Goal: Task Accomplishment & Management: Manage account settings

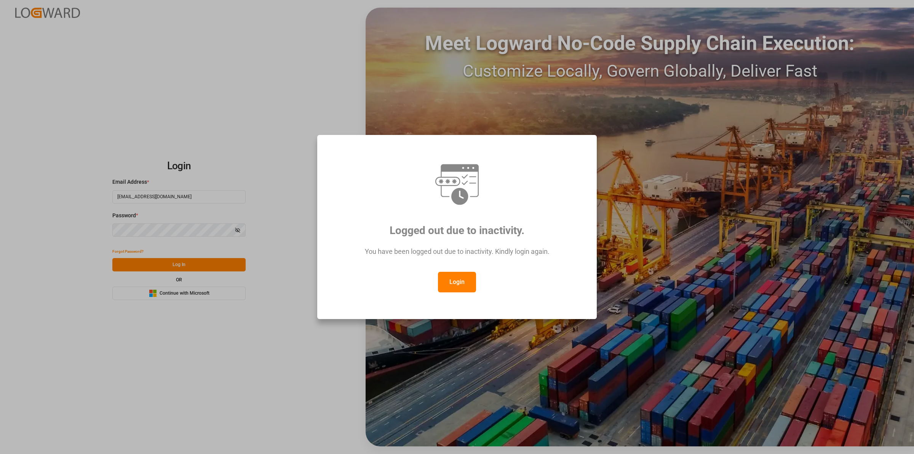
click at [457, 279] on button "Login" at bounding box center [457, 282] width 38 height 21
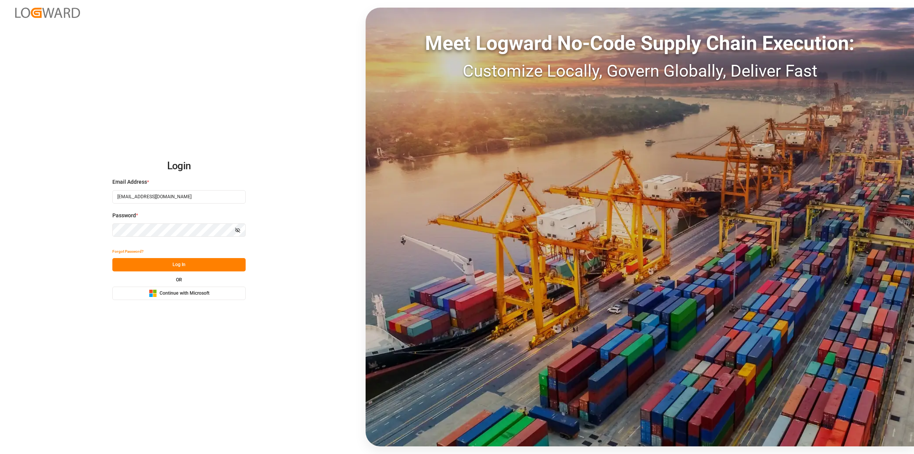
click at [187, 263] on button "Log In" at bounding box center [178, 264] width 133 height 13
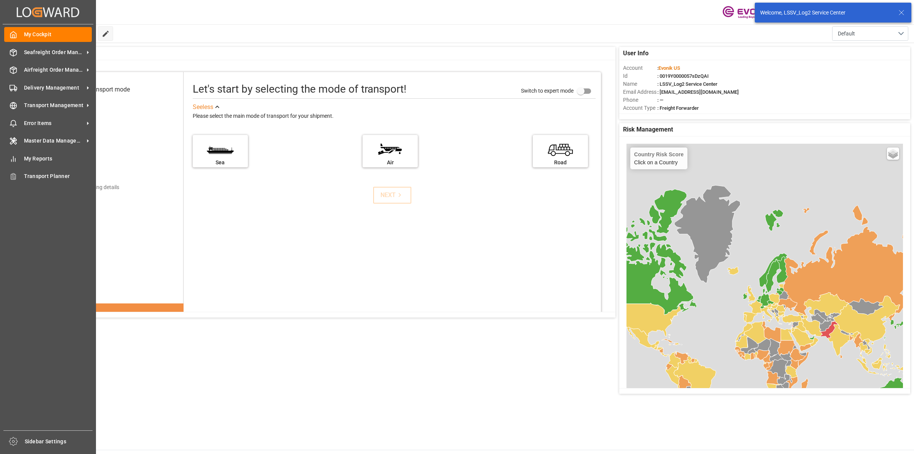
click at [3, 46] on div "My Cockpit My Cockpit Seafreight Order Management Seafreight Order Management A…" at bounding box center [48, 227] width 91 height 406
click at [48, 52] on span "Seafreight Order Management" at bounding box center [54, 52] width 60 height 8
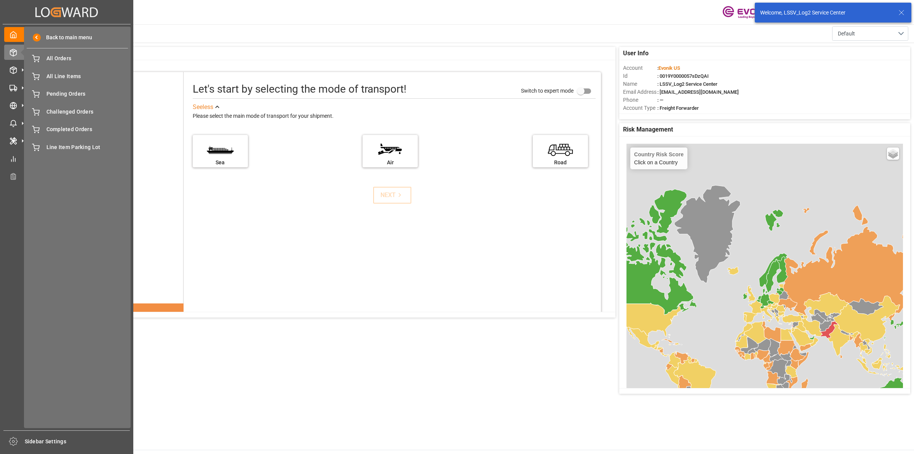
click at [65, 67] on div "Back to main menu All Orders All Orders All Line Items All Line Items Pending O…" at bounding box center [77, 227] width 107 height 401
click at [67, 59] on span "All Orders" at bounding box center [87, 58] width 82 height 8
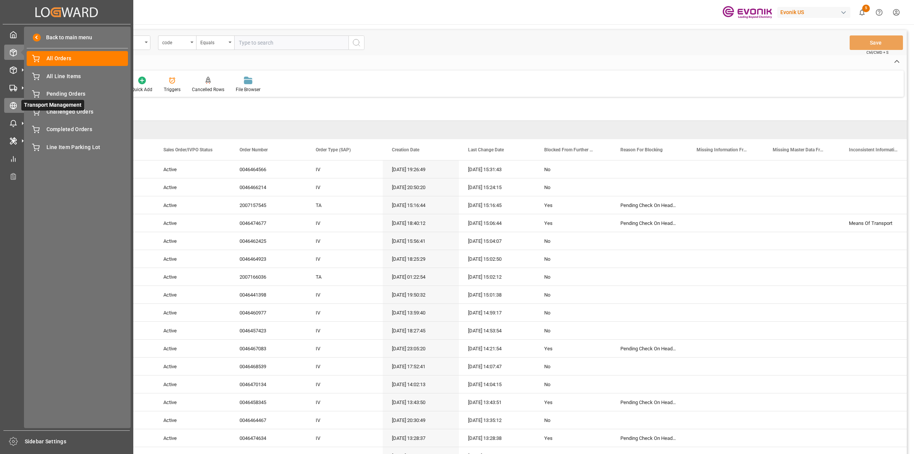
click at [14, 104] on icon at bounding box center [13, 105] width 3 height 6
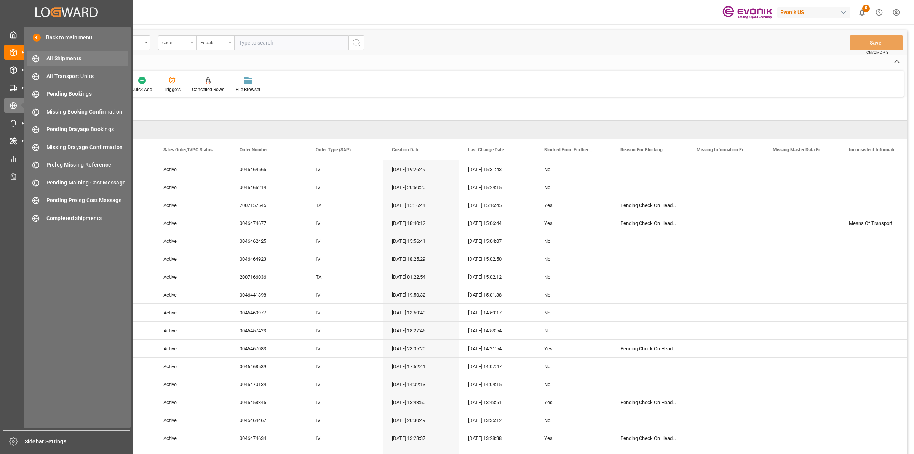
click at [50, 59] on span "All Shipments" at bounding box center [87, 58] width 82 height 8
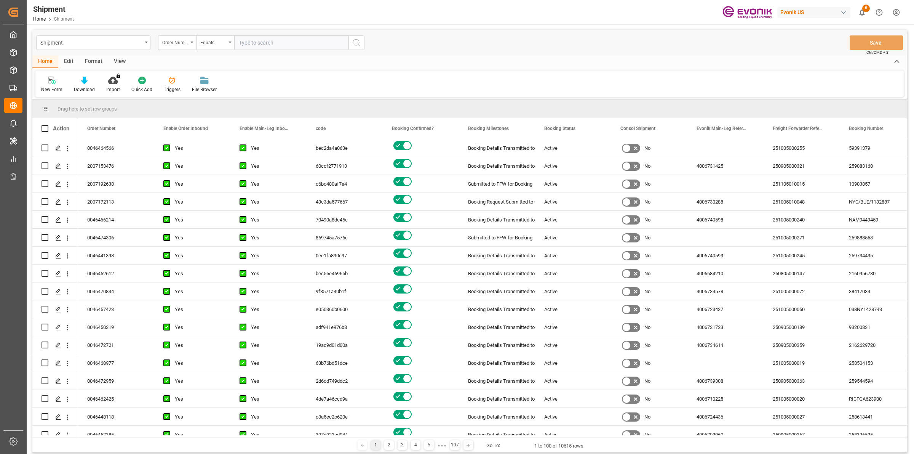
click at [186, 43] on div "Order Number" at bounding box center [175, 41] width 26 height 9
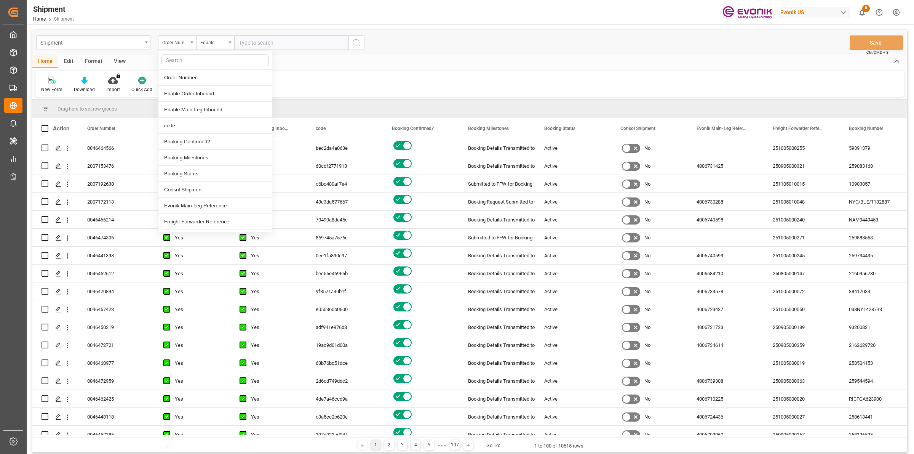
click at [310, 39] on input "text" at bounding box center [291, 42] width 114 height 14
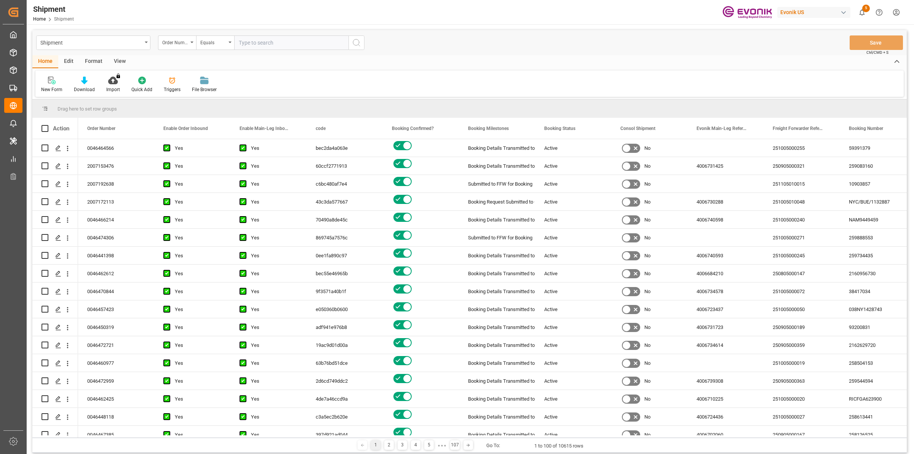
paste input "0046467083"
type input "0046467083"
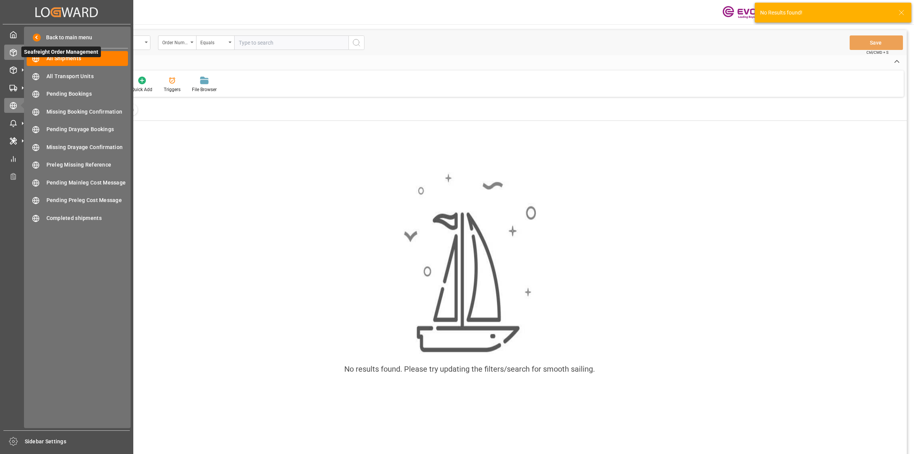
click at [16, 45] on div "Seafreight Order Management Seafreight Order Management" at bounding box center [66, 52] width 125 height 15
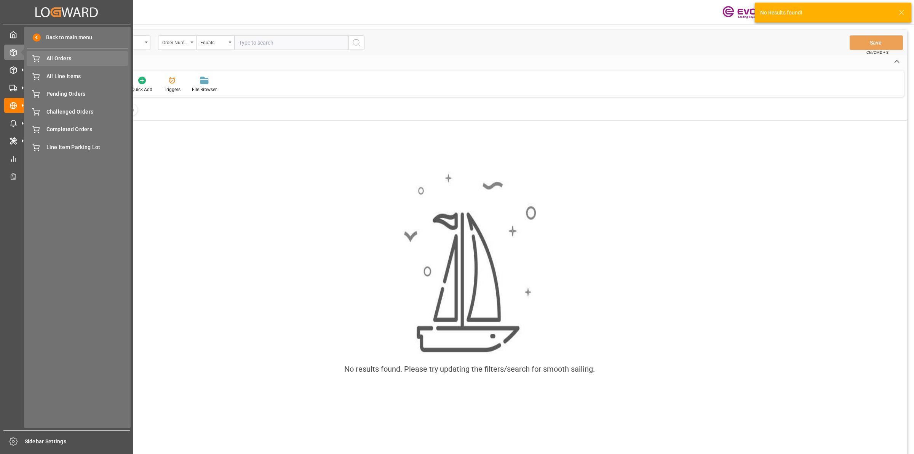
click at [39, 58] on icon at bounding box center [36, 59] width 8 height 8
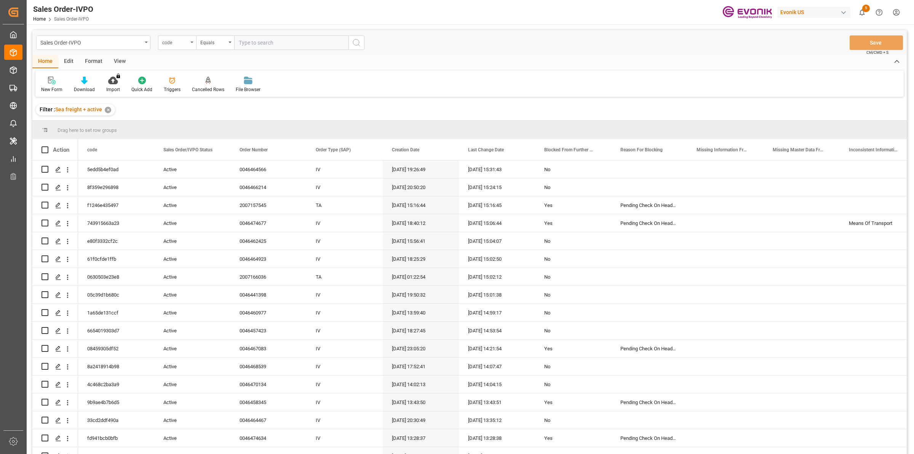
click at [182, 44] on div "code" at bounding box center [175, 41] width 26 height 9
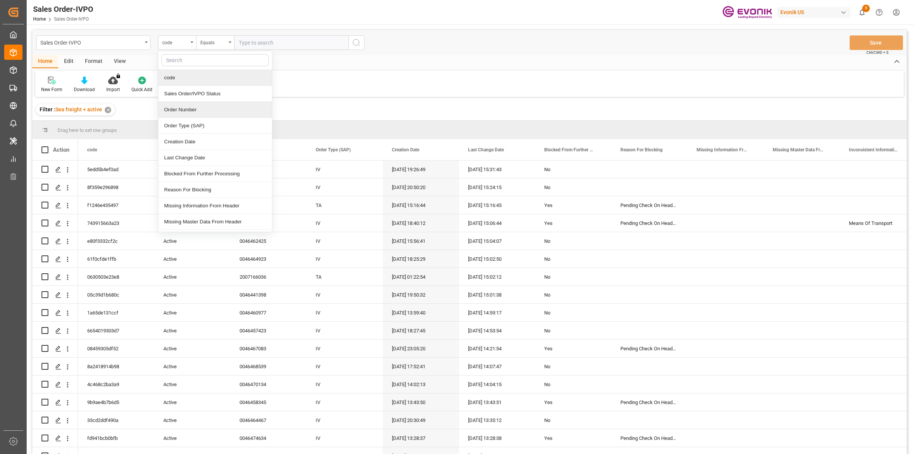
click at [178, 110] on div "Order Number" at bounding box center [216, 110] width 114 height 16
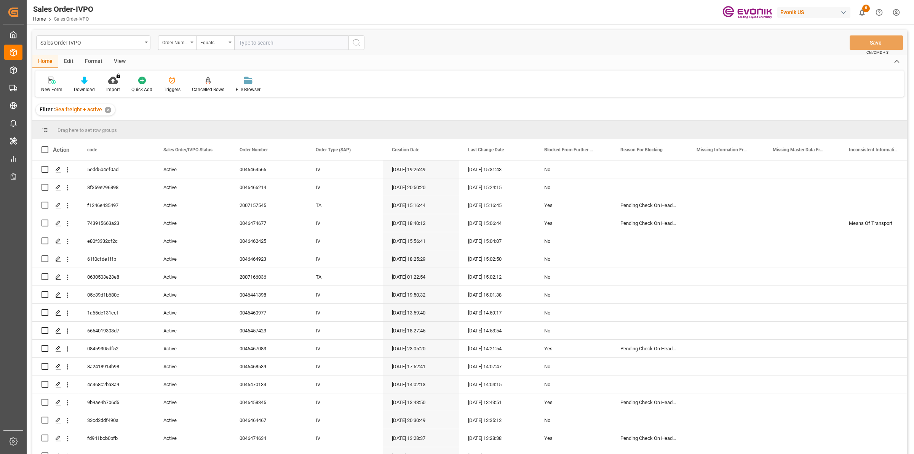
click at [265, 44] on input "text" at bounding box center [291, 42] width 114 height 14
paste input "0046467083"
type input "0046467083"
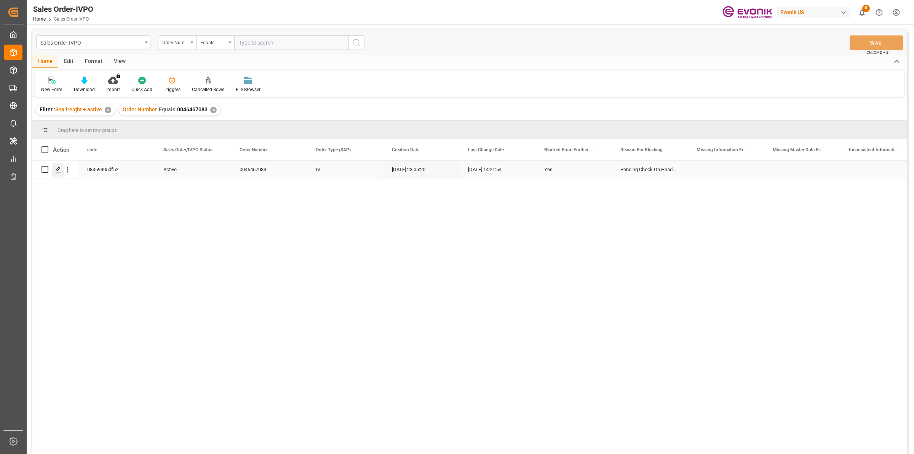
click at [53, 163] on div "Press SPACE to select this row." at bounding box center [57, 170] width 11 height 14
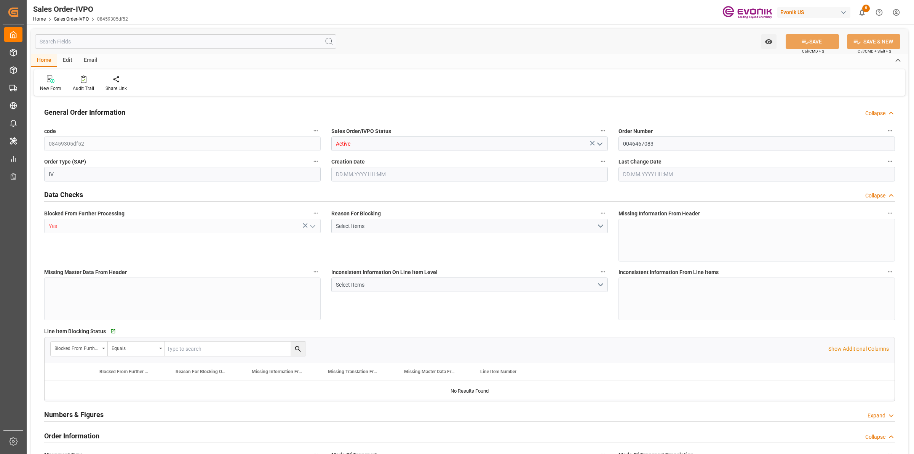
type input "CNSHA"
type input "0"
type input "1"
type input "2"
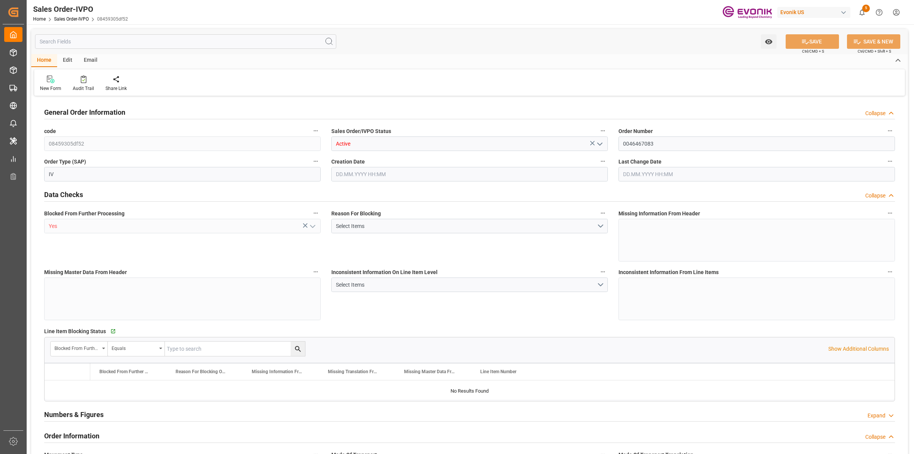
type input "17108.9"
type input "50.3442"
type input "17000"
type input "30"
type input "20.08.2025 23:05"
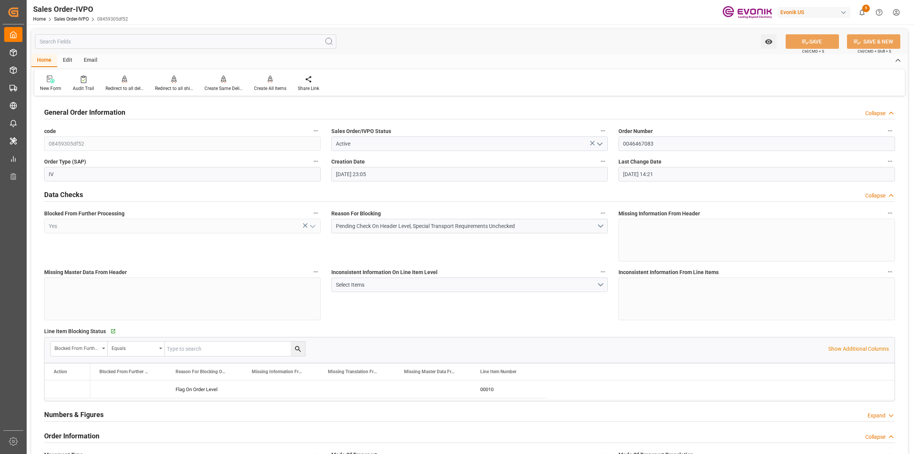
type input "24.09.2025 14:21"
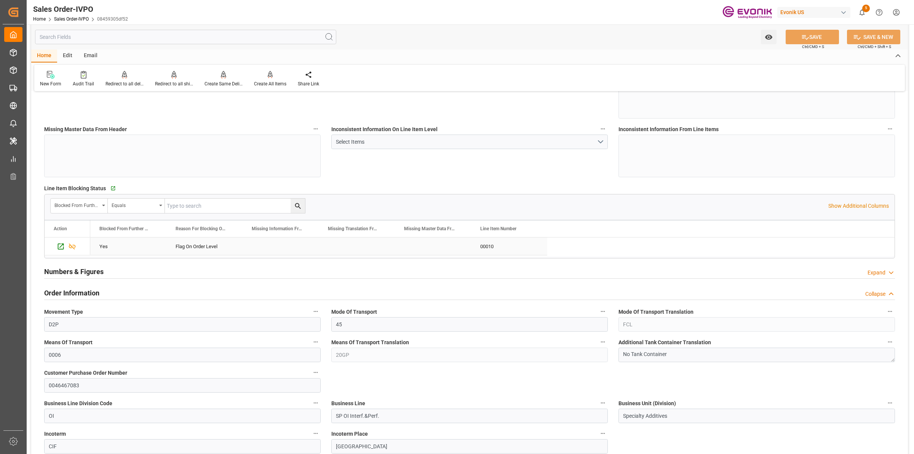
scroll to position [238, 0]
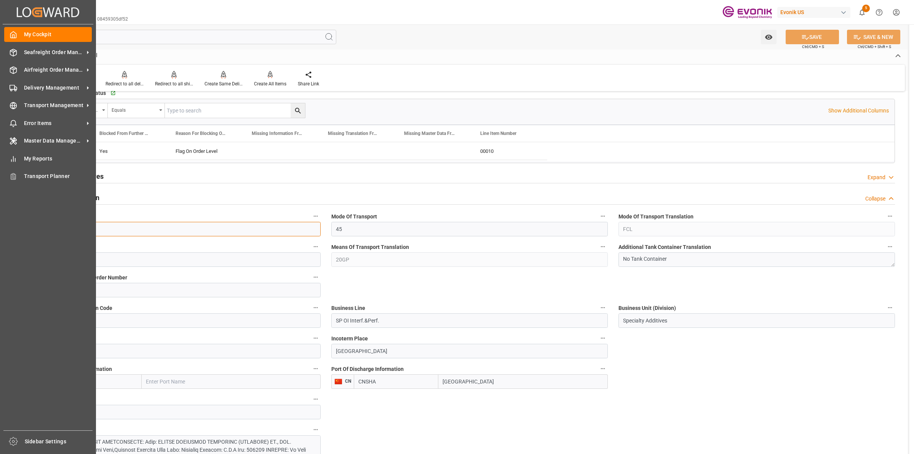
drag, startPoint x: 5, startPoint y: 220, endPoint x: 60, endPoint y: 218, distance: 55.7
click at [5, 219] on div "Created by potrace 1.15, written by Peter Selinger 2001-2017 Created by potrace…" at bounding box center [457, 227] width 914 height 454
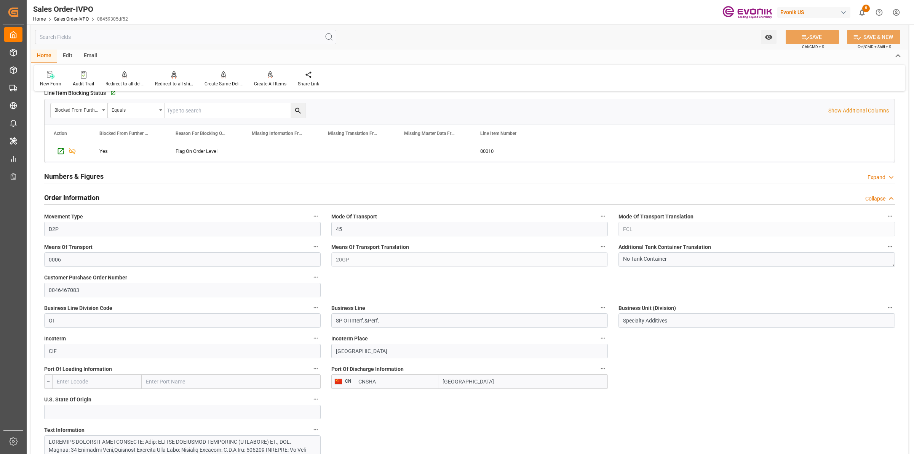
drag, startPoint x: 473, startPoint y: 380, endPoint x: 461, endPoint y: 370, distance: 15.1
click at [384, 361] on div "Port Of Discharge Information CN CNSHA Shanghai" at bounding box center [469, 376] width 287 height 30
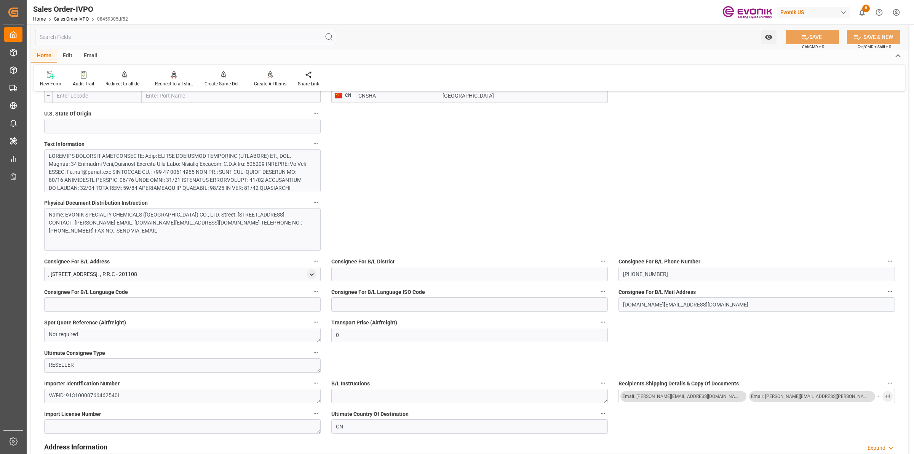
click at [220, 179] on div at bounding box center [179, 216] width 260 height 128
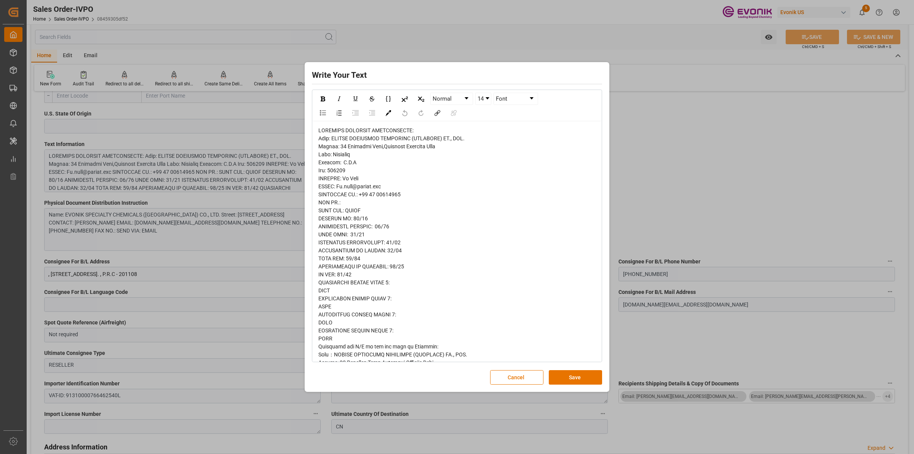
click at [399, 208] on div "rdw-editor" at bounding box center [458, 359] width 278 height 464
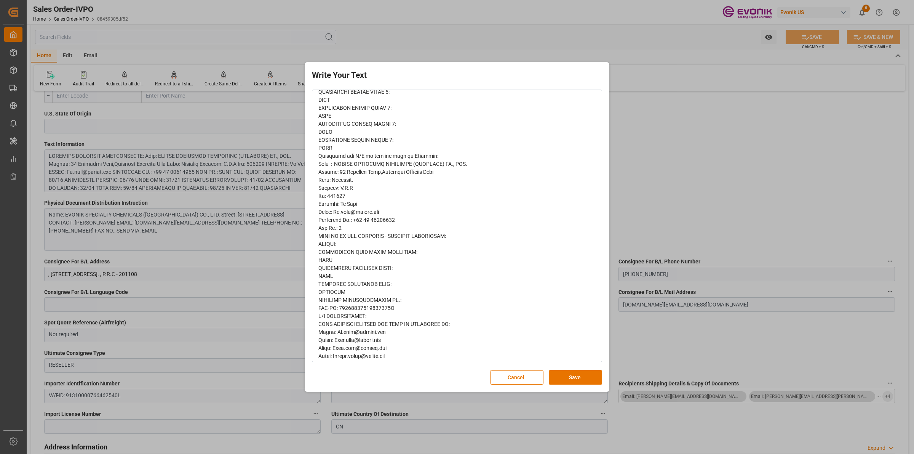
scroll to position [235, 0]
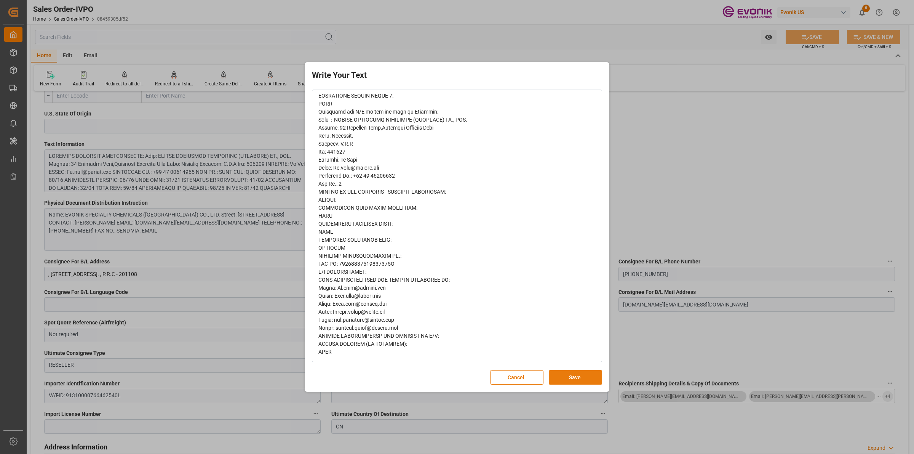
click at [594, 375] on button "Save" at bounding box center [575, 377] width 53 height 14
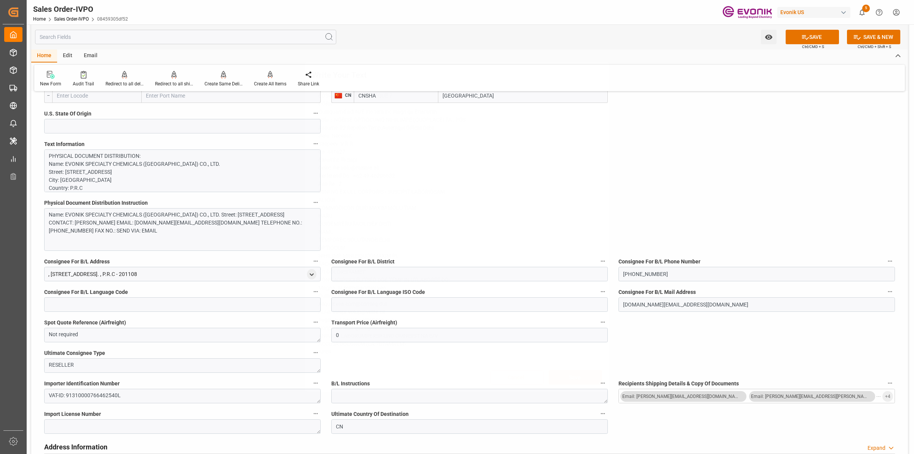
click at [716, 119] on div "Write Your Text Normal 14 Font Cancel Save" at bounding box center [457, 227] width 914 height 454
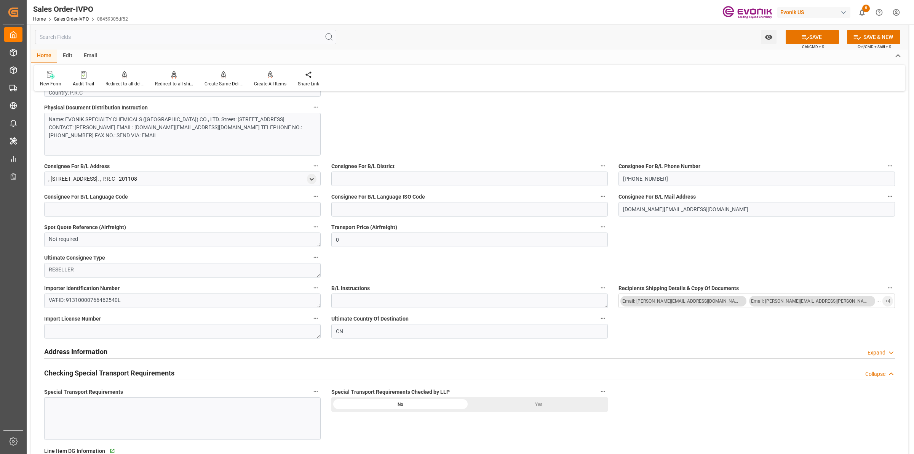
scroll to position [810, 0]
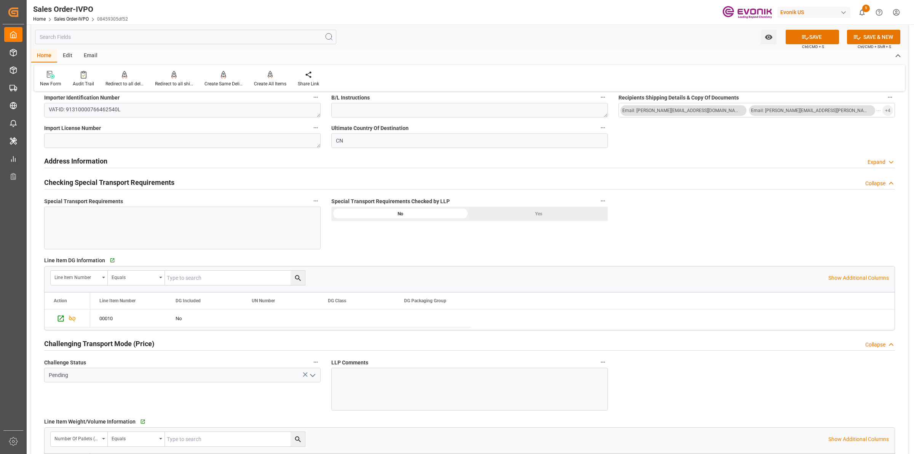
click at [531, 219] on div "Yes" at bounding box center [539, 214] width 138 height 14
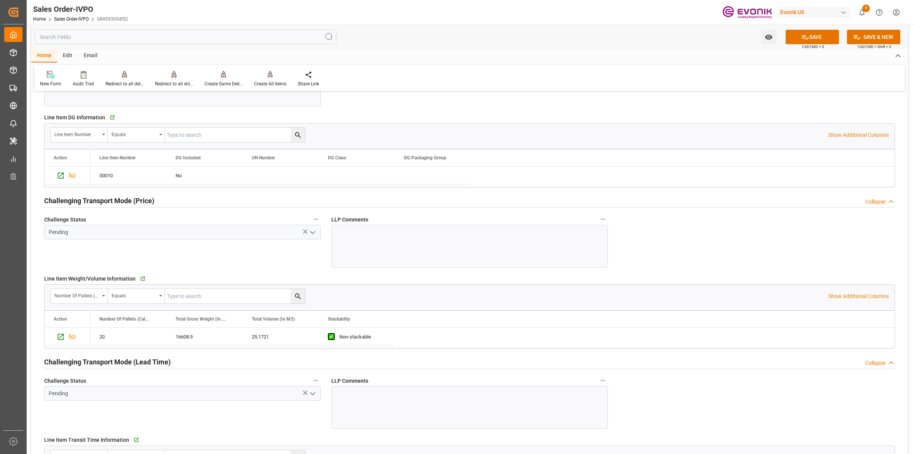
click at [314, 231] on icon "open menu" at bounding box center [312, 232] width 9 height 9
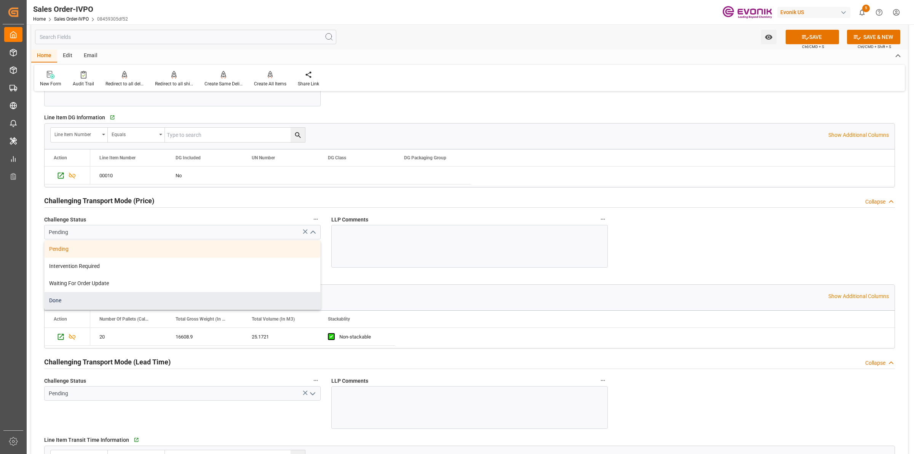
click at [70, 304] on div "Done" at bounding box center [183, 300] width 276 height 17
type input "Done"
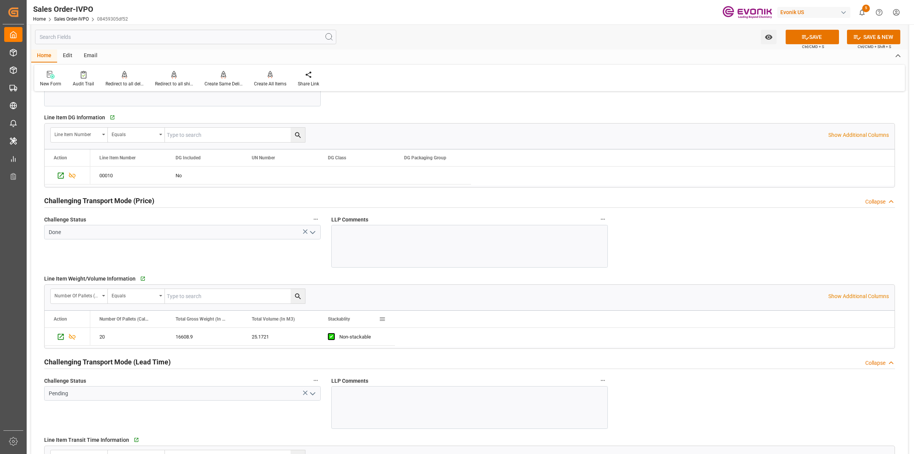
scroll to position [1095, 0]
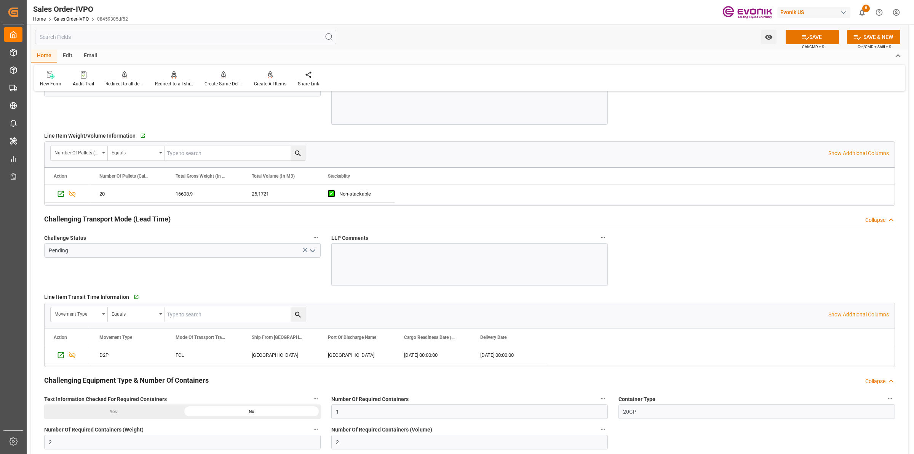
click at [312, 252] on polyline "open menu" at bounding box center [313, 251] width 5 height 2
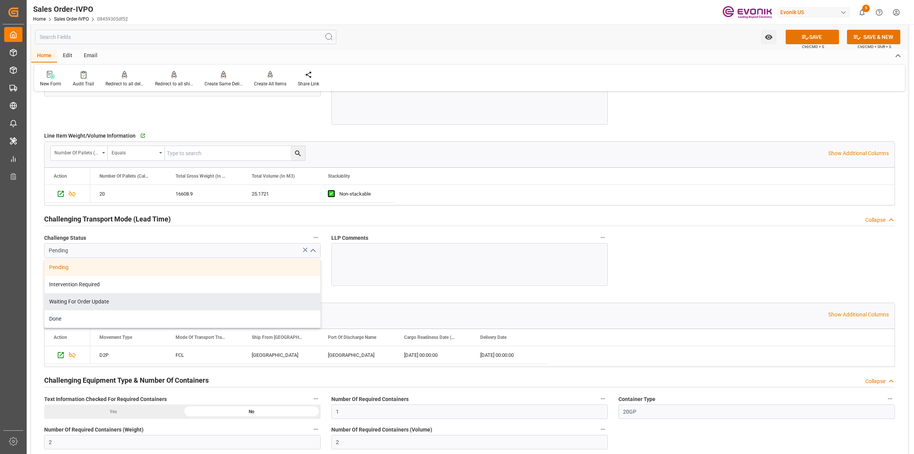
click at [72, 316] on div "Done" at bounding box center [183, 318] width 276 height 17
type input "Done"
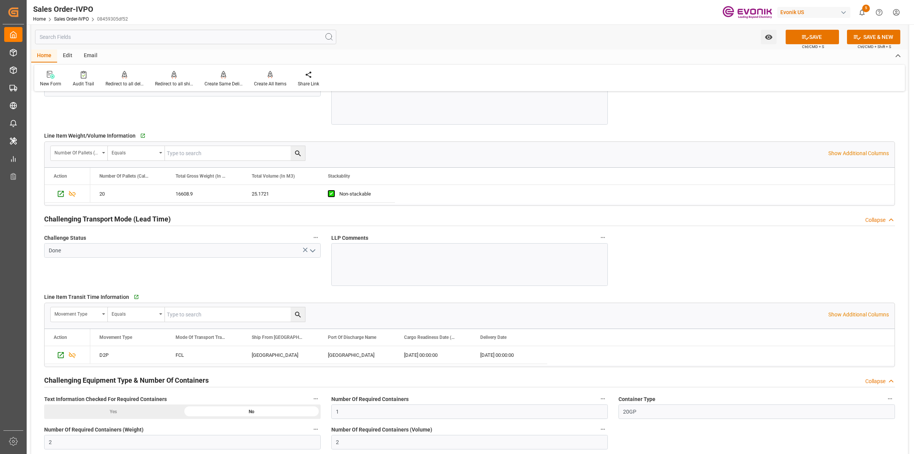
scroll to position [1334, 0]
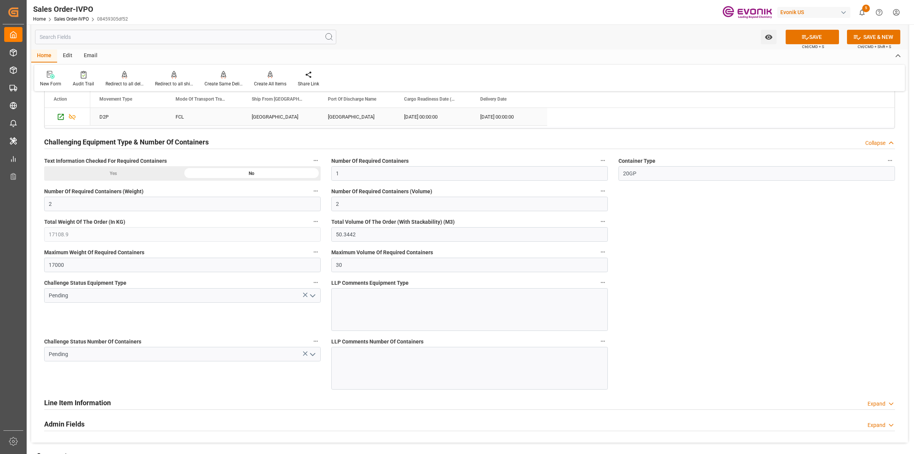
click at [270, 123] on div "CALVERT CITY" at bounding box center [281, 117] width 76 height 18
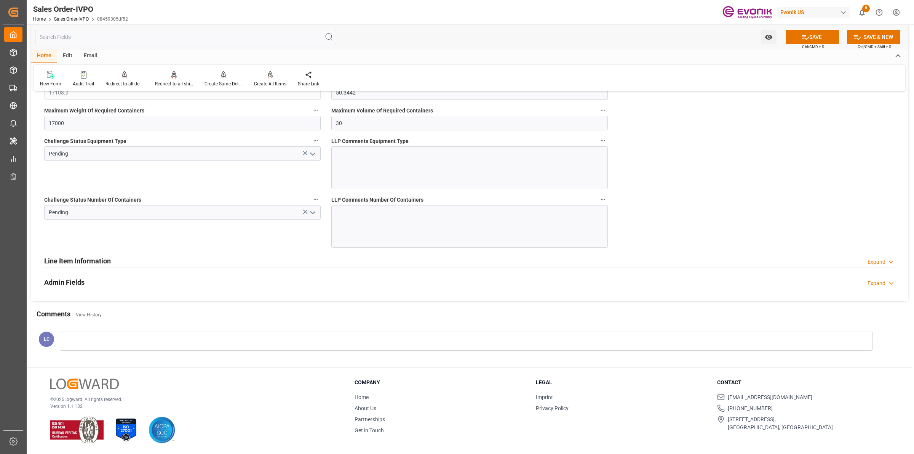
click at [311, 213] on polyline "open menu" at bounding box center [313, 212] width 5 height 2
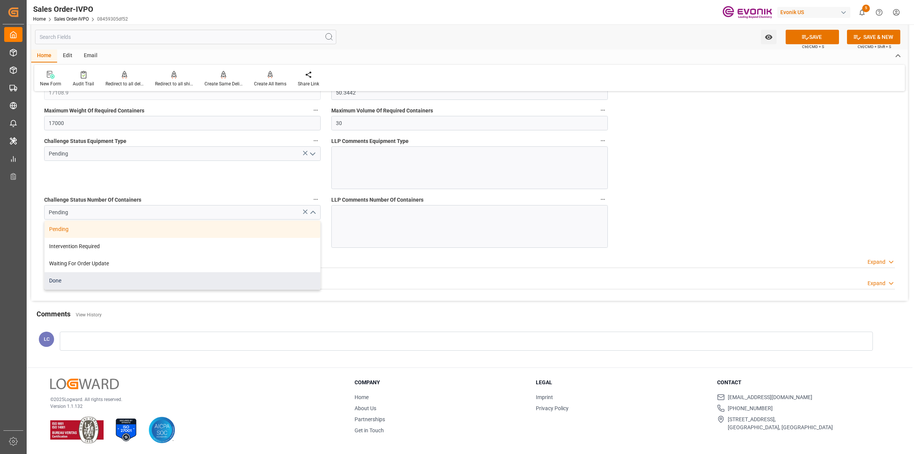
click at [58, 282] on div "Done" at bounding box center [183, 280] width 276 height 17
type input "Done"
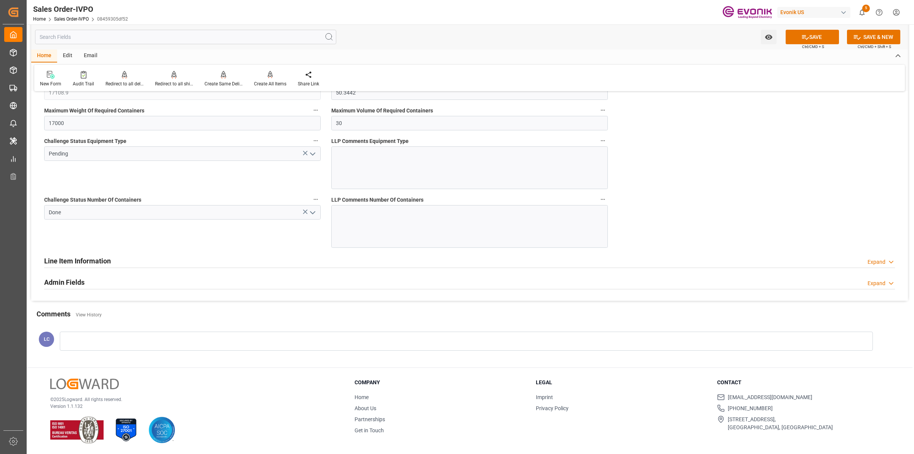
click at [311, 155] on icon "open menu" at bounding box center [312, 153] width 9 height 9
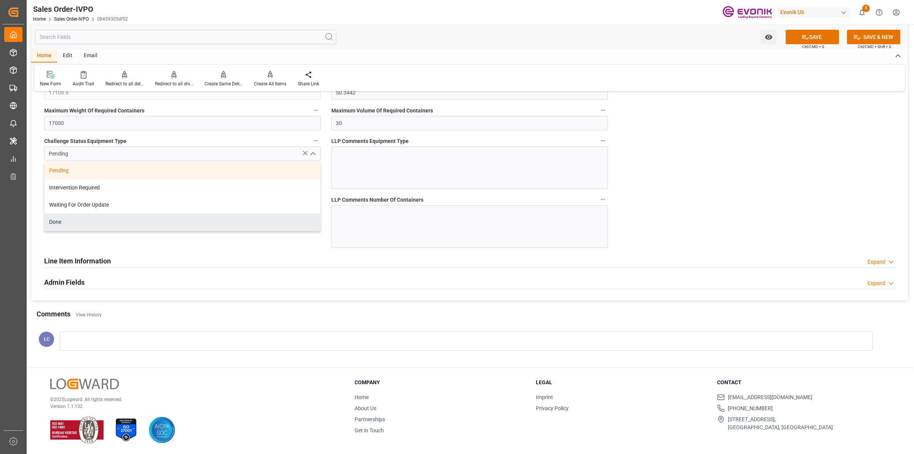
click at [63, 219] on div "Done" at bounding box center [183, 221] width 276 height 17
type input "Done"
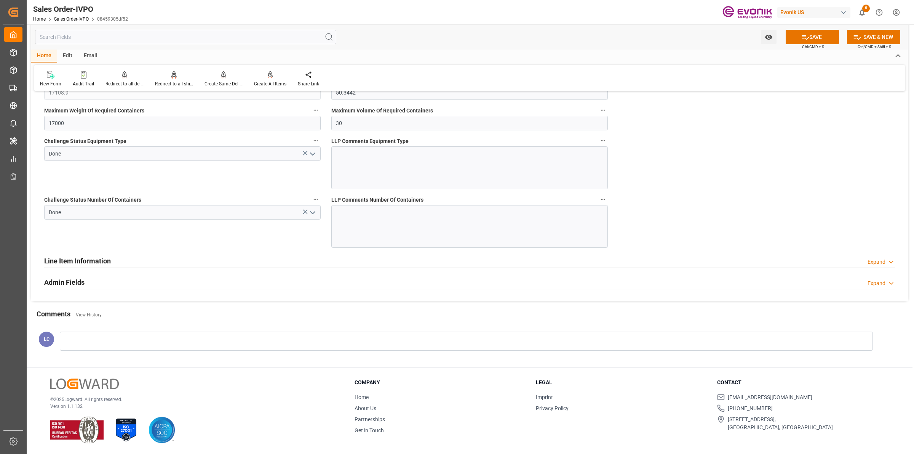
click at [797, 38] on button "SAVE" at bounding box center [812, 37] width 53 height 14
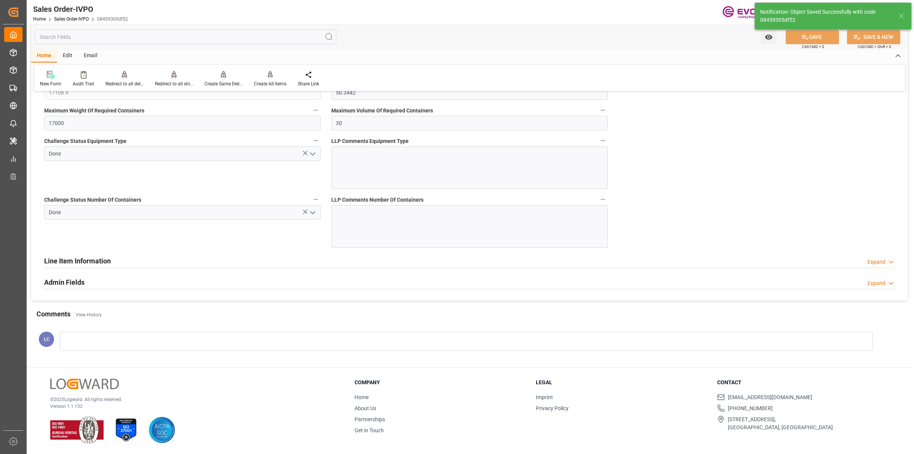
type input "No"
type input "[DATE] 15:38"
click at [271, 82] on div "Create All Items" at bounding box center [270, 83] width 32 height 7
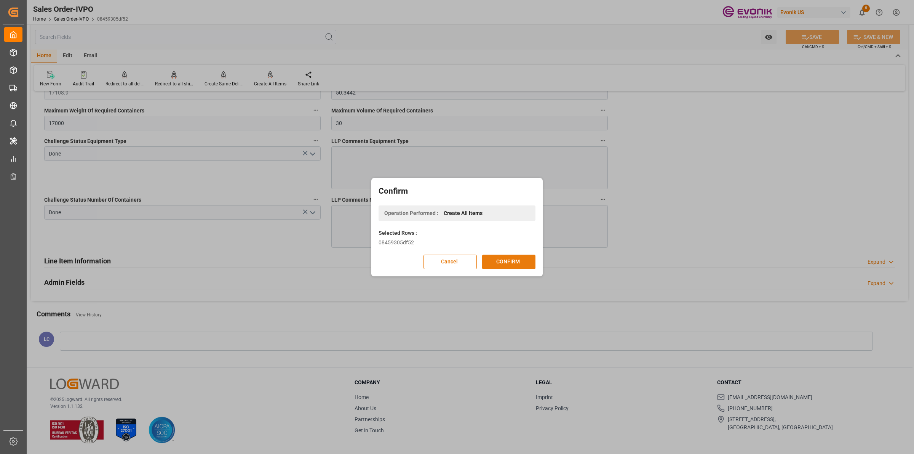
click at [509, 261] on button "CONFIRM" at bounding box center [508, 262] width 53 height 14
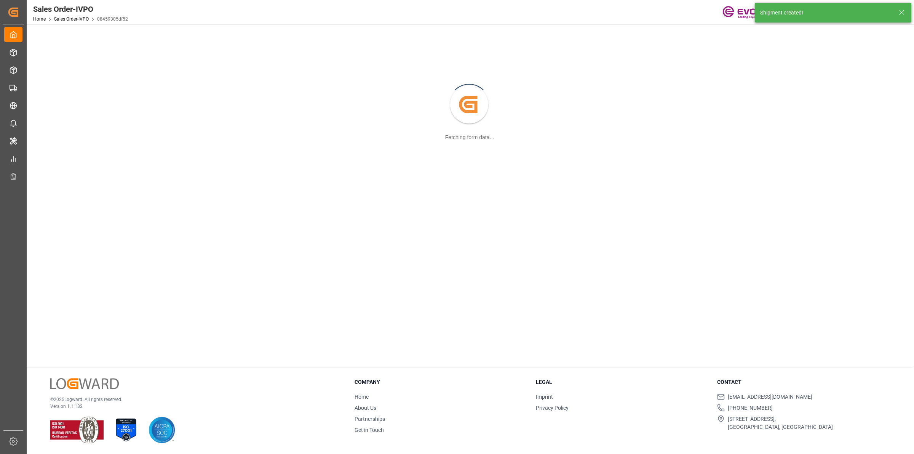
scroll to position [82, 0]
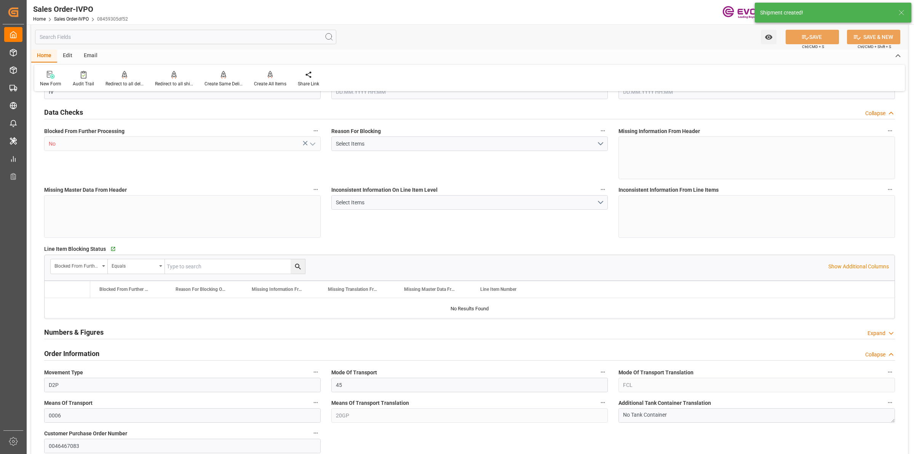
type input "CNSHA"
type input "0"
type input "1"
type input "2"
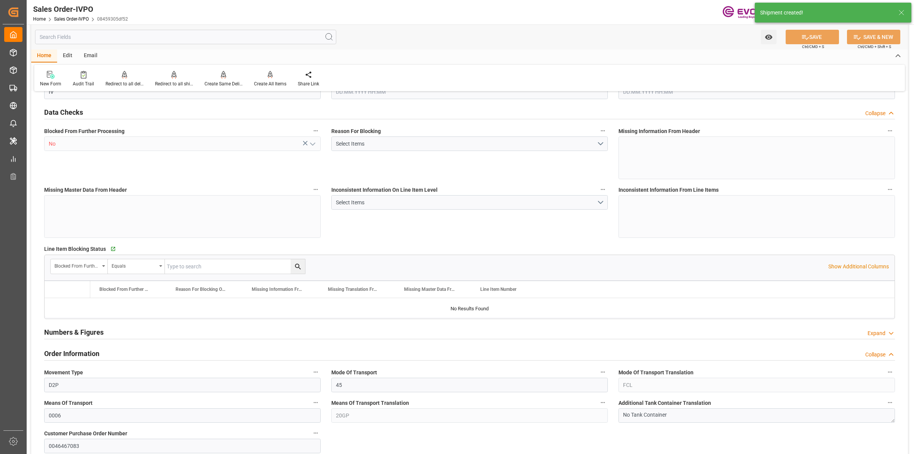
type input "17108.9"
type input "50.3442"
type input "17000"
type input "30"
type input "20.08.2025 23:05"
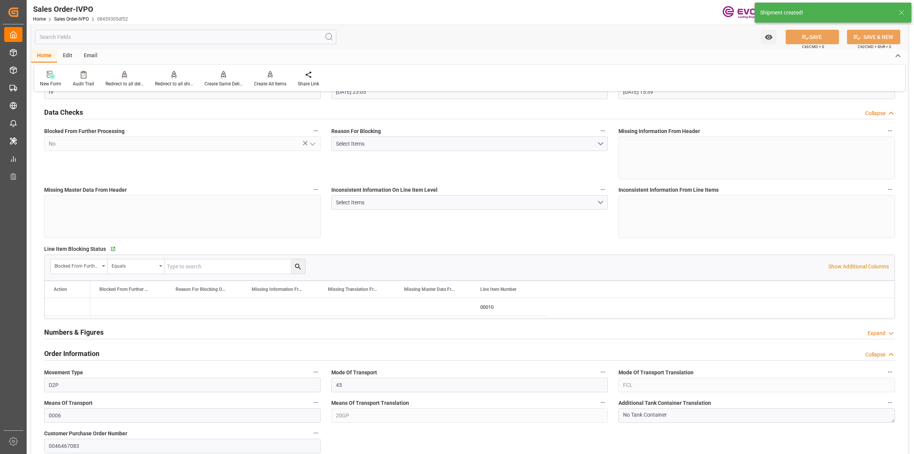
type input "[DATE] 15:39"
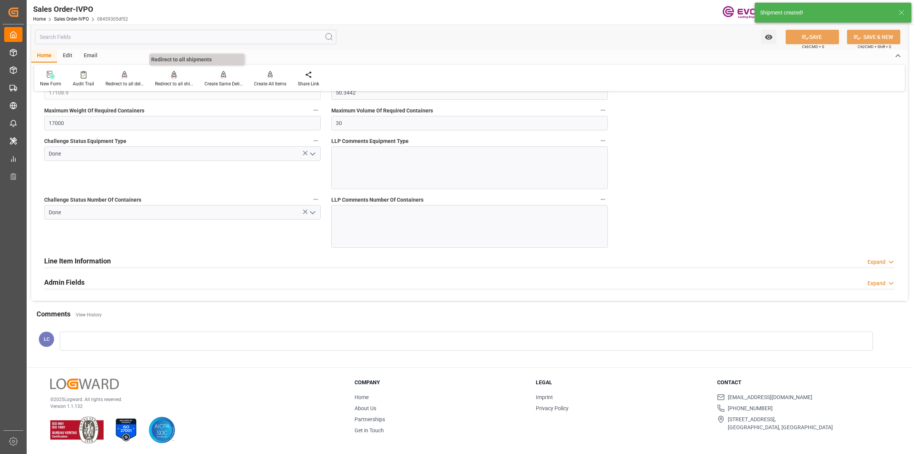
click at [178, 77] on div at bounding box center [174, 74] width 38 height 8
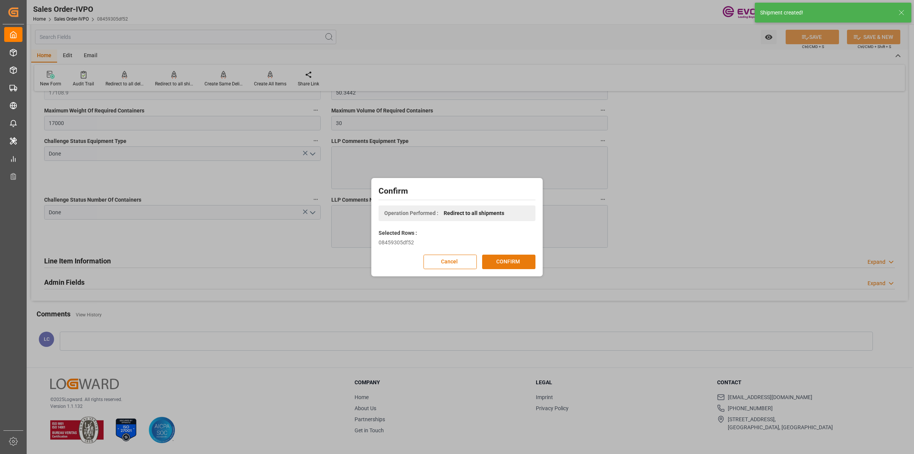
click at [494, 256] on button "CONFIRM" at bounding box center [508, 262] width 53 height 14
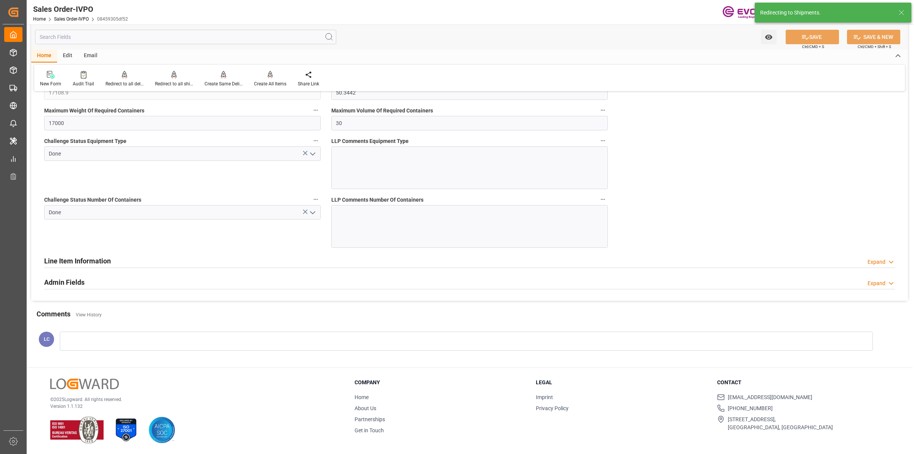
type input "20.08.2025 23:05"
type input "[DATE] 15:39"
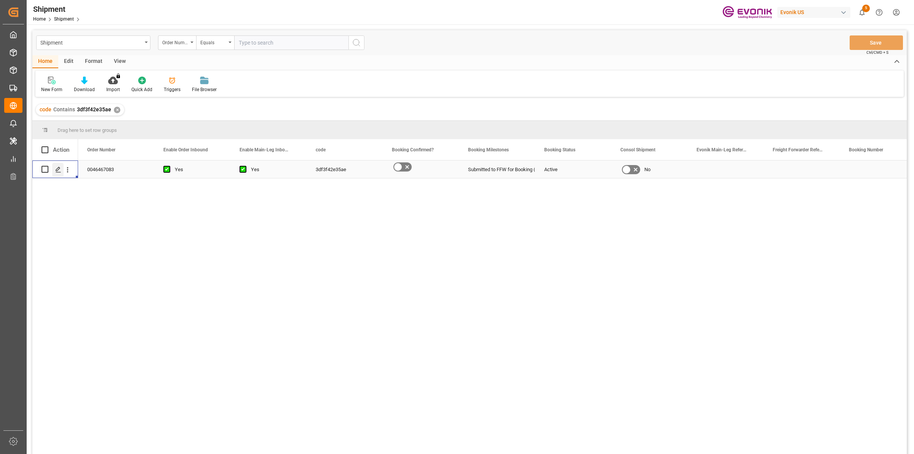
click at [56, 169] on polygon "Press SPACE to select this row." at bounding box center [58, 169] width 4 height 4
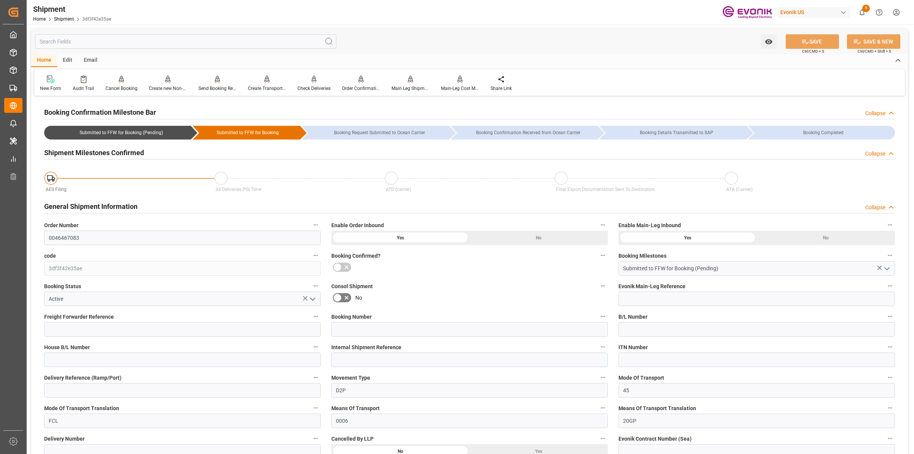
scroll to position [286, 0]
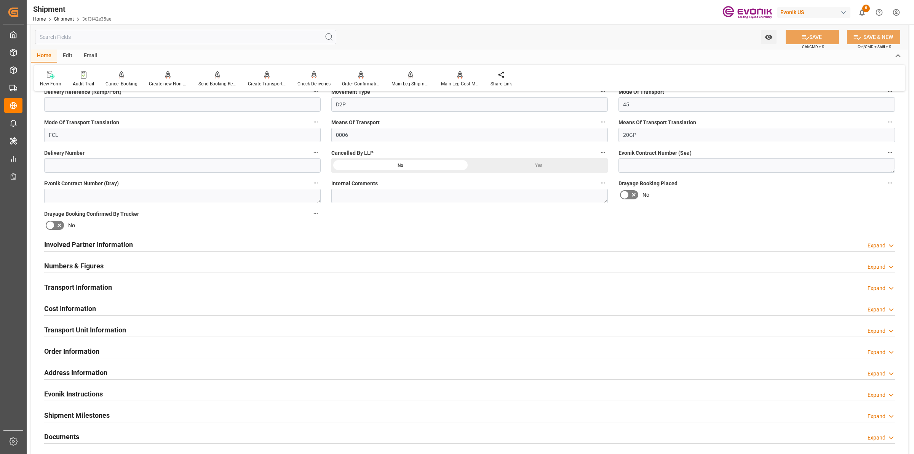
click at [103, 239] on h2 "Involved Partner Information" at bounding box center [88, 244] width 89 height 10
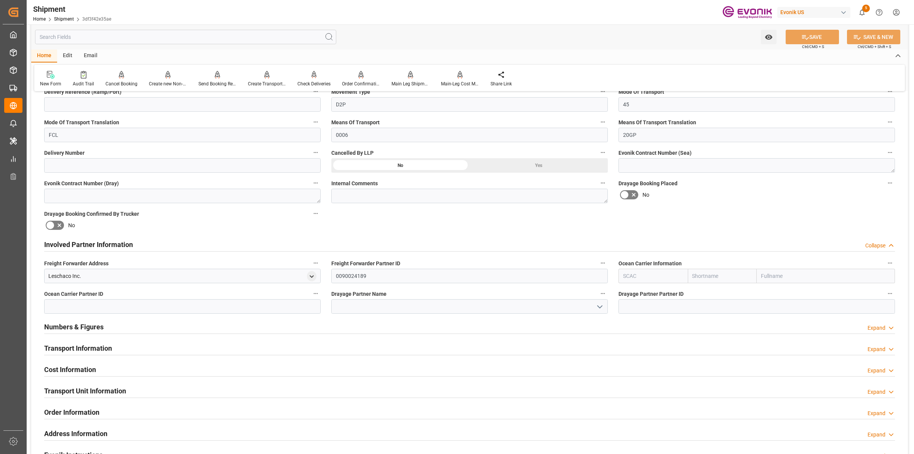
click at [632, 277] on input "text" at bounding box center [653, 276] width 69 height 14
type input "CMDU"
type input "CMACGM"
type input "CMA CGM Group"
type input "CMDU"
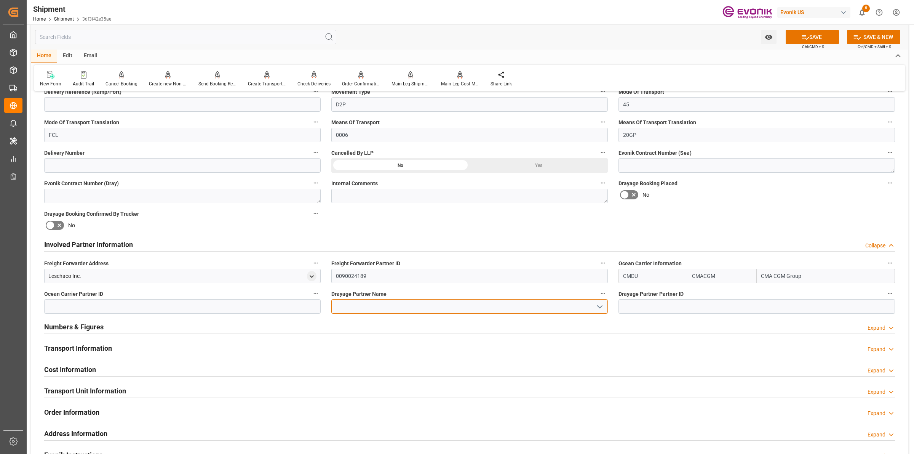
click at [479, 305] on input at bounding box center [469, 306] width 277 height 14
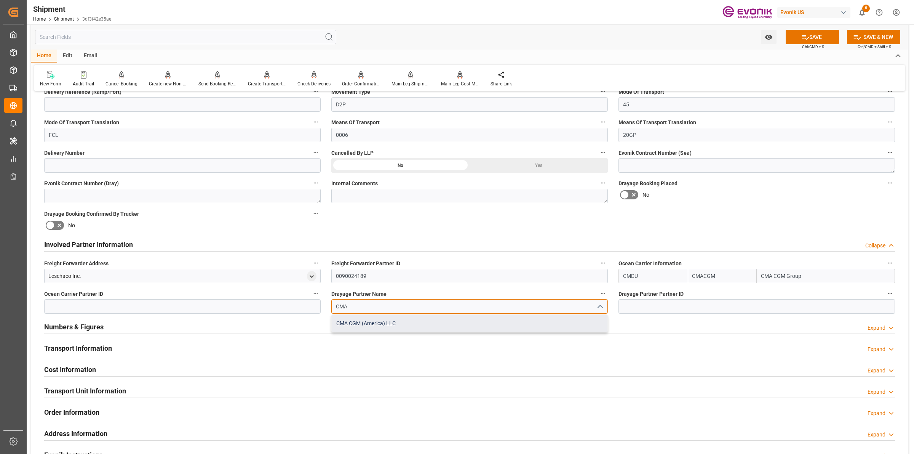
click at [419, 322] on div "CMA CGM (America) LLC" at bounding box center [470, 323] width 276 height 17
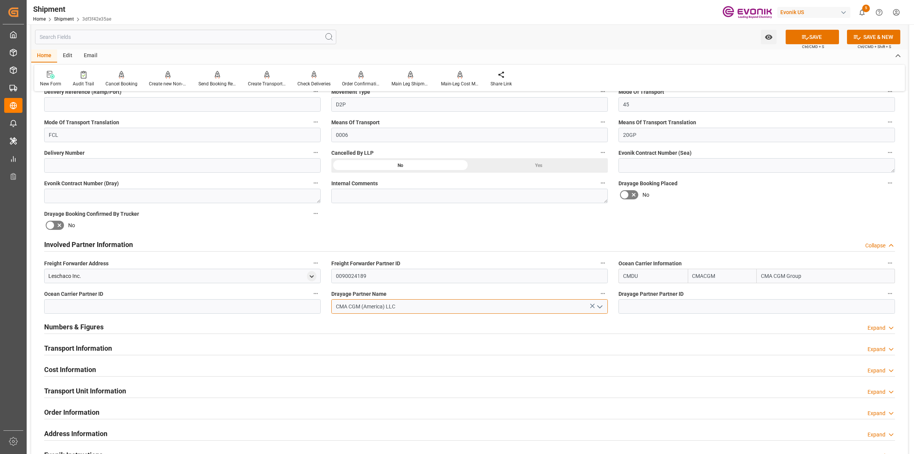
type input "CMA CGM (America) LLC"
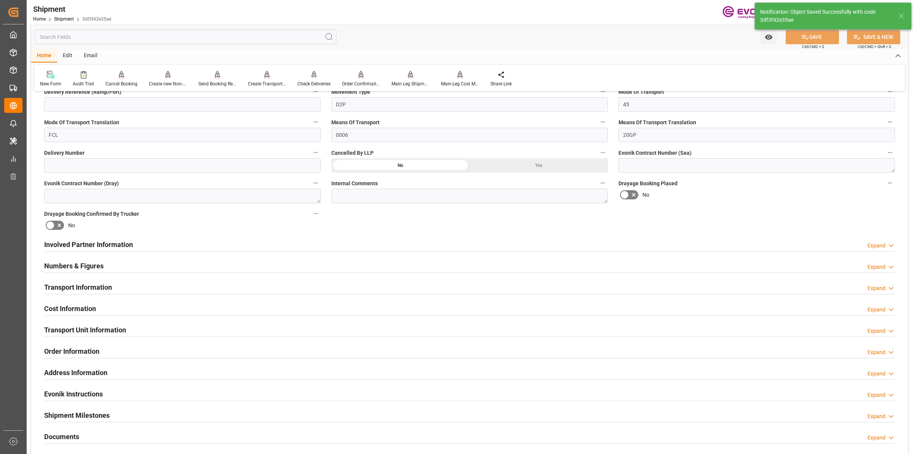
type textarea "[GEOGRAPHIC_DATA]"
click at [106, 284] on h2 "Transport Information" at bounding box center [78, 287] width 68 height 10
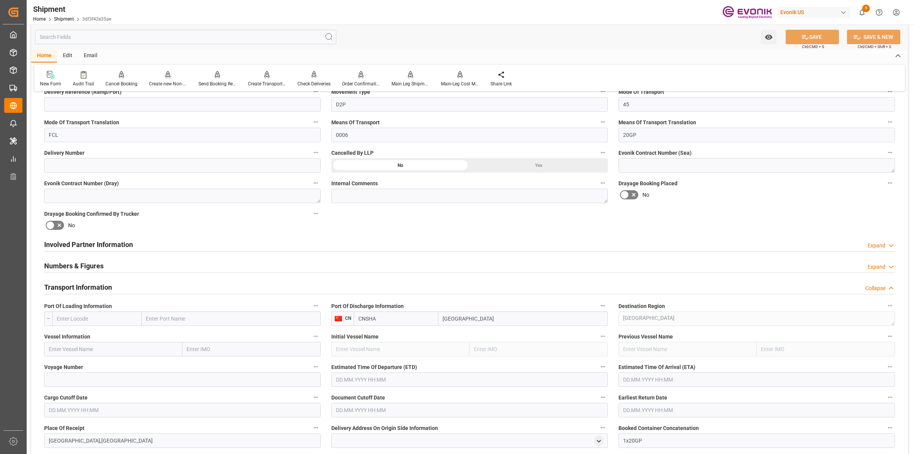
click at [115, 315] on input "text" at bounding box center [97, 318] width 90 height 14
paste input "USSAV"
type input "USSAV"
click at [96, 336] on span "USSAV - Savannah" at bounding box center [78, 335] width 42 height 6
type input "Savannah"
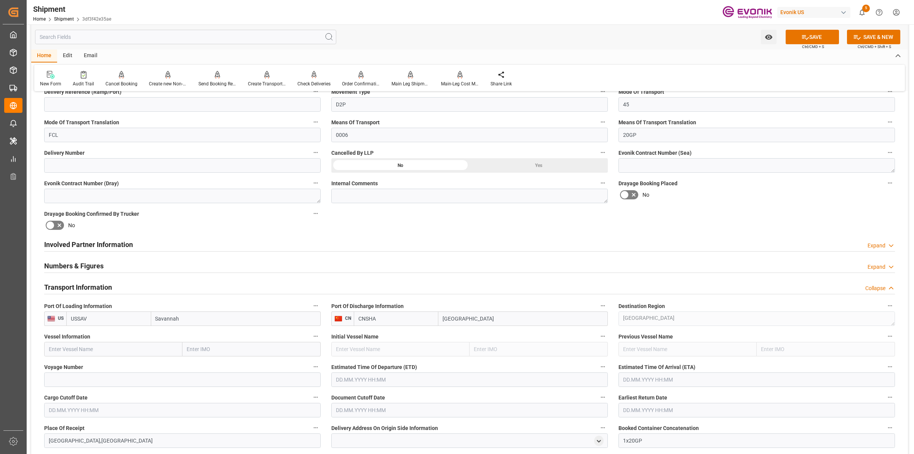
type input "USSAV"
click at [145, 242] on div "Involved Partner Information Expand" at bounding box center [469, 244] width 851 height 14
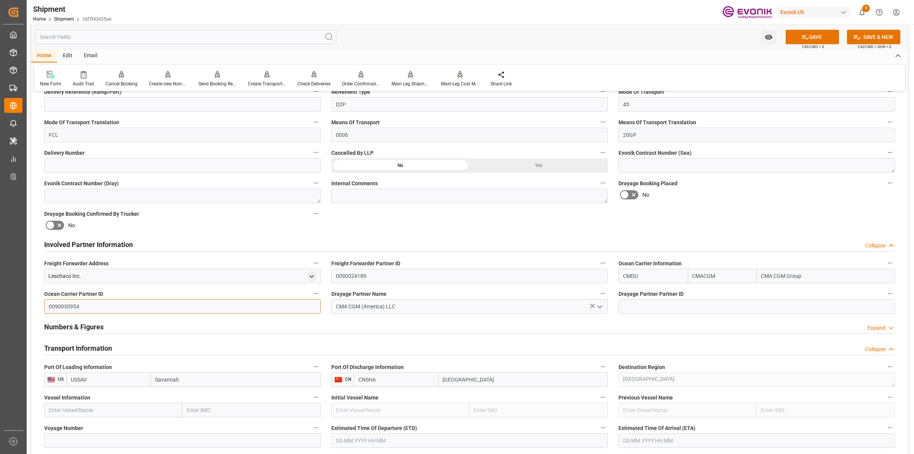
click at [94, 300] on input "0090030954" at bounding box center [182, 306] width 277 height 14
click at [690, 309] on input at bounding box center [757, 306] width 277 height 14
paste input "0090030954"
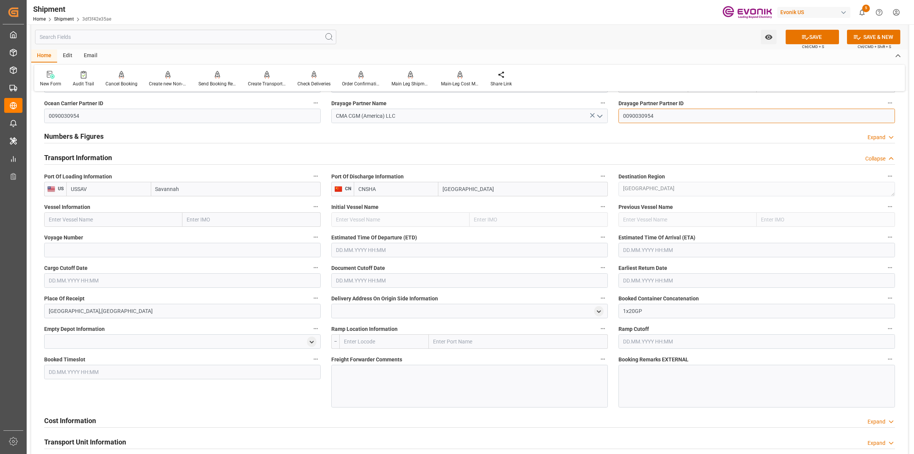
type input "0090030954"
click at [122, 221] on input "text" at bounding box center [113, 219] width 138 height 14
paste input "COSCO SHIPPING JASMINE"
click at [113, 234] on span "COSCO Shipping Jasmine - 9785768" at bounding box center [92, 236] width 86 height 6
type input "COSCO Shipping Jasmine"
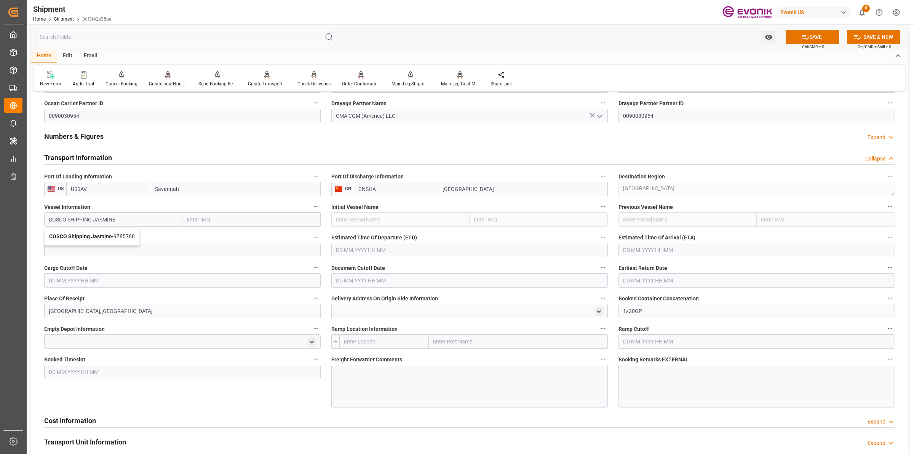
type input "9785768"
type input "COSCO Shipping Jasmine"
click at [136, 245] on input at bounding box center [182, 250] width 277 height 14
paste input "0MBKEW1MA"
type input "0MBKEW1MA"
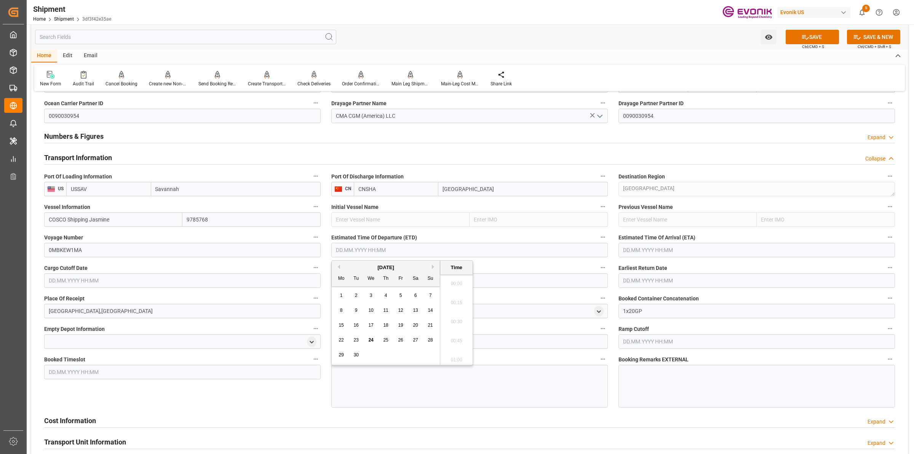
scroll to position [764, 0]
type input "[DATE] 00:00"
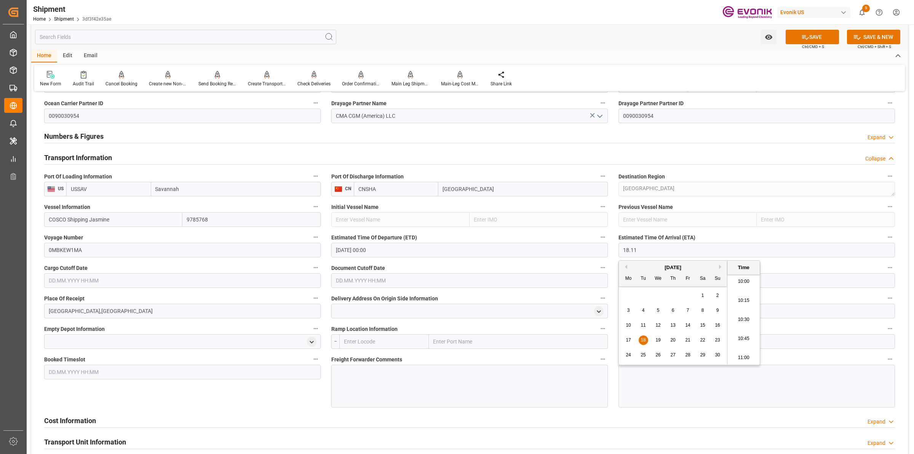
type input "[DATE] 00:00"
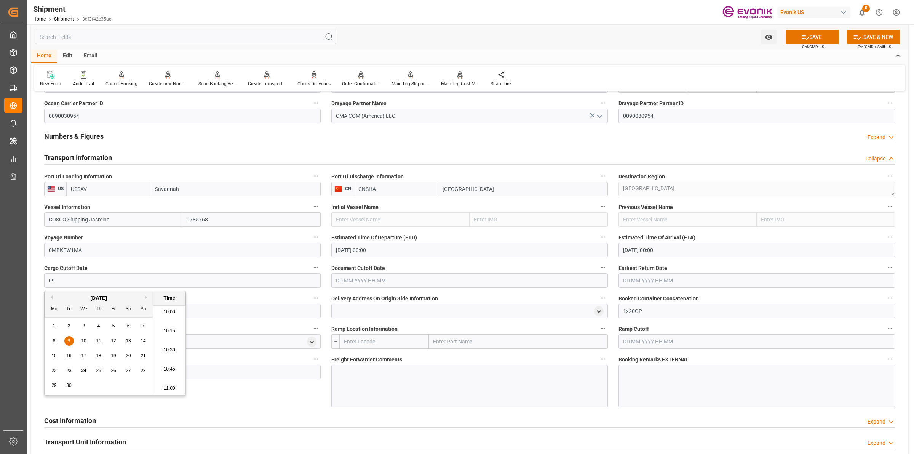
type input "0"
type input "[DATE] 00:00"
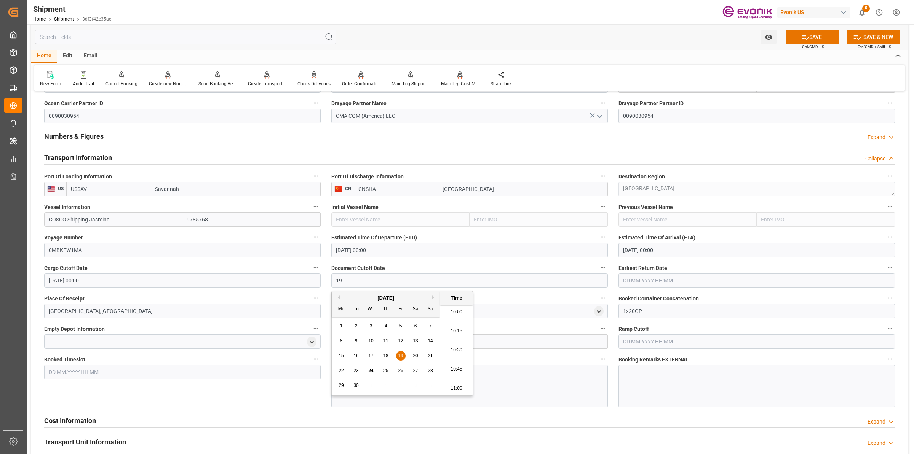
type input "[DATE] 00:00"
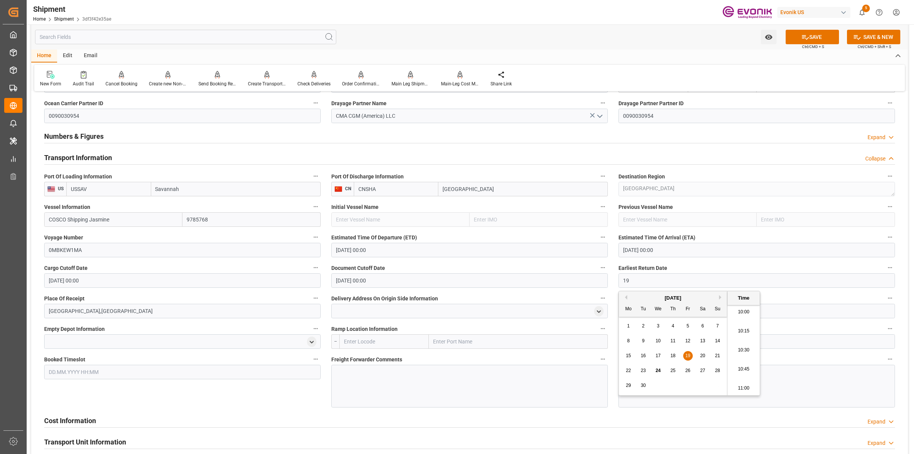
type input "[DATE] 00:00"
click at [422, 386] on div at bounding box center [469, 386] width 277 height 43
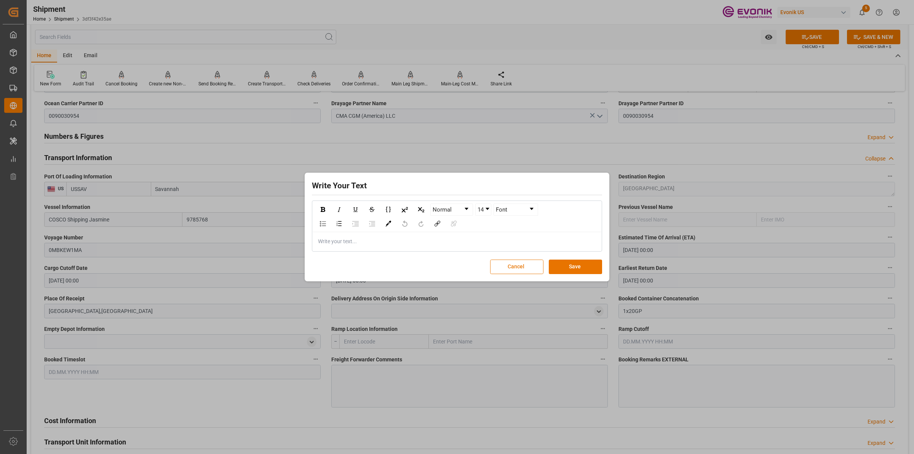
click at [512, 265] on button "Cancel" at bounding box center [516, 266] width 53 height 14
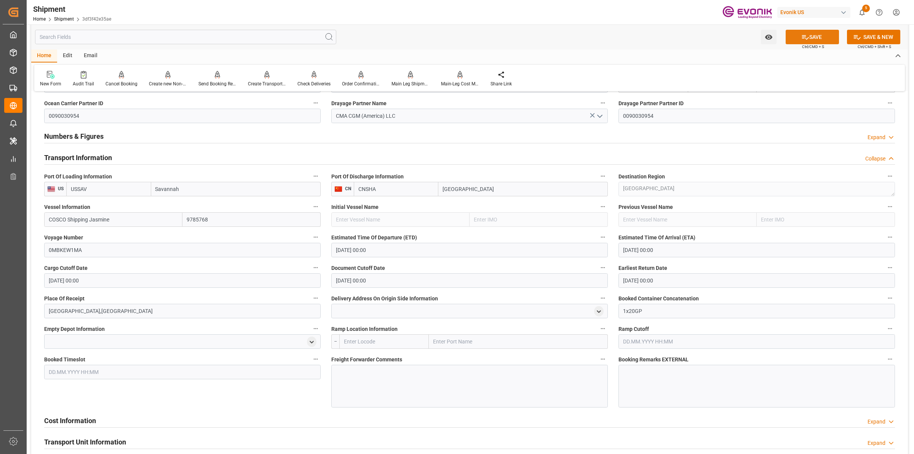
click at [809, 40] on button "SAVE" at bounding box center [812, 37] width 53 height 14
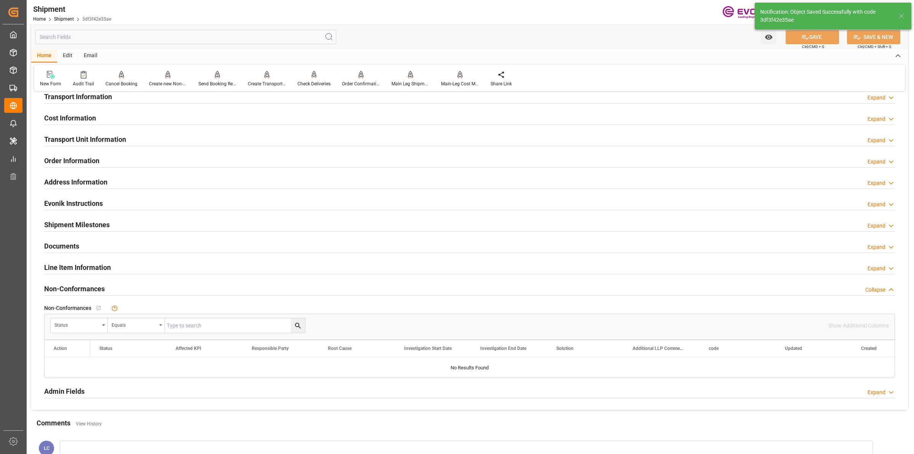
scroll to position [429, 0]
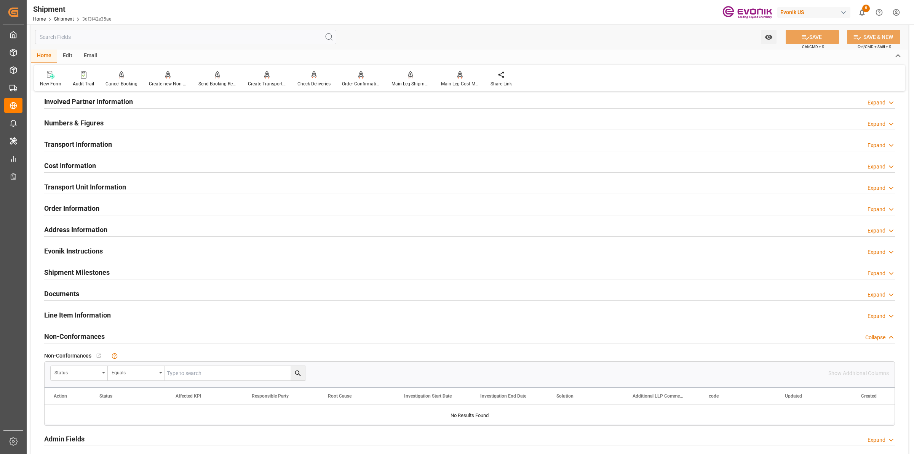
click at [75, 144] on h2 "Transport Information" at bounding box center [78, 144] width 68 height 10
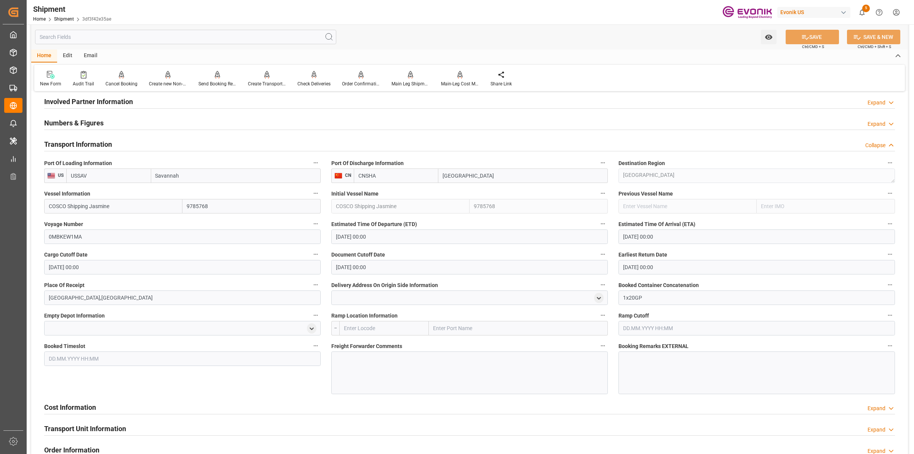
click at [75, 144] on h2 "Transport Information" at bounding box center [78, 144] width 68 height 10
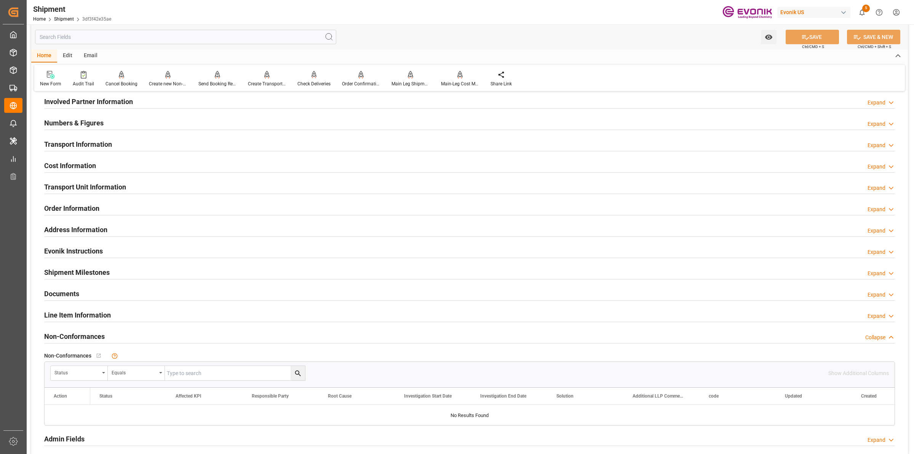
click at [112, 101] on h2 "Involved Partner Information" at bounding box center [88, 101] width 89 height 10
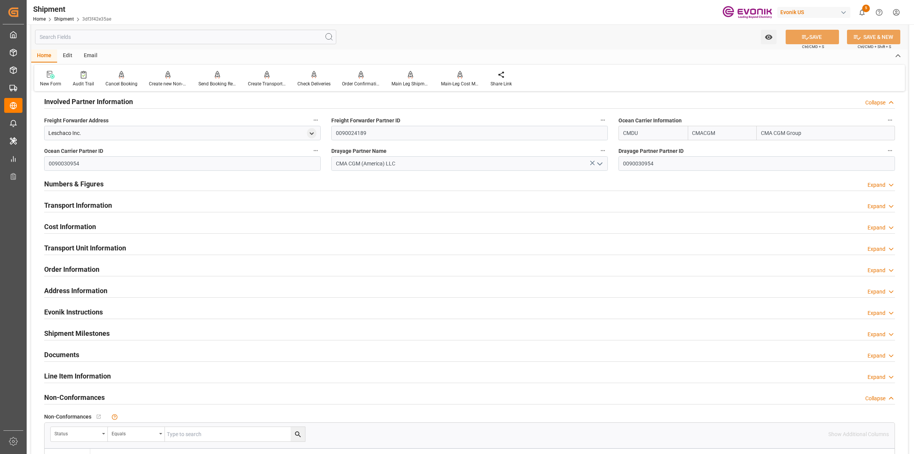
click at [112, 101] on h2 "Involved Partner Information" at bounding box center [88, 101] width 89 height 10
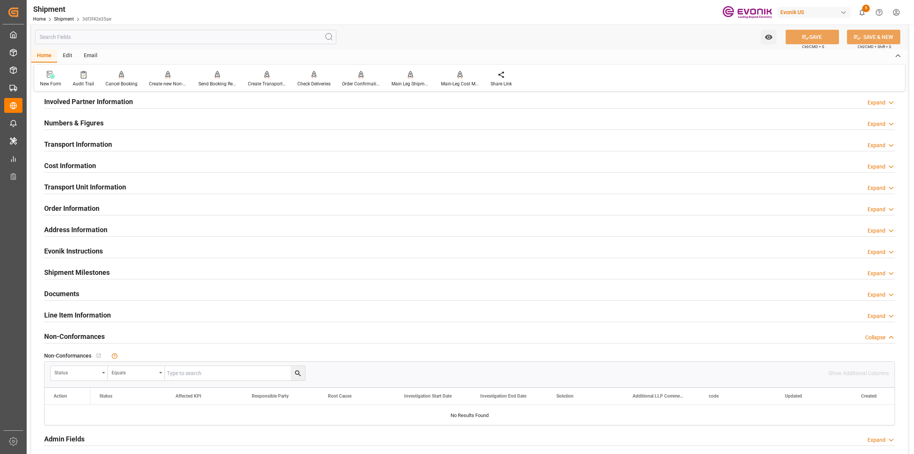
click at [70, 166] on h2 "Cost Information" at bounding box center [70, 165] width 52 height 10
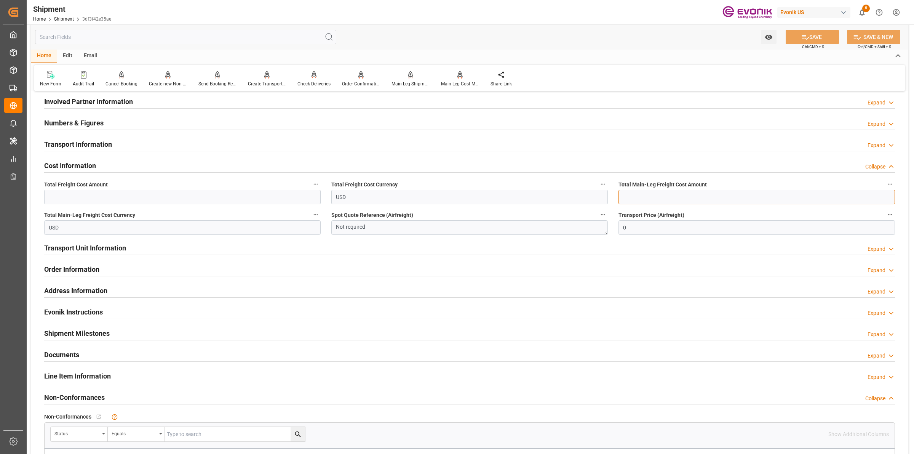
click at [667, 191] on input "text" at bounding box center [757, 197] width 277 height 14
paste input "1600"
type input "1600"
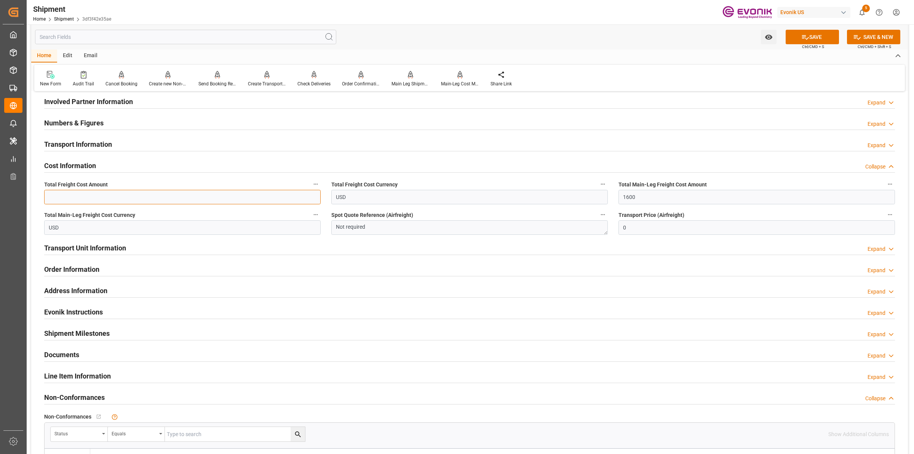
click at [241, 191] on input "text" at bounding box center [182, 197] width 277 height 14
paste input "1600"
type input "1600"
click at [83, 144] on h2 "Transport Information" at bounding box center [78, 144] width 68 height 10
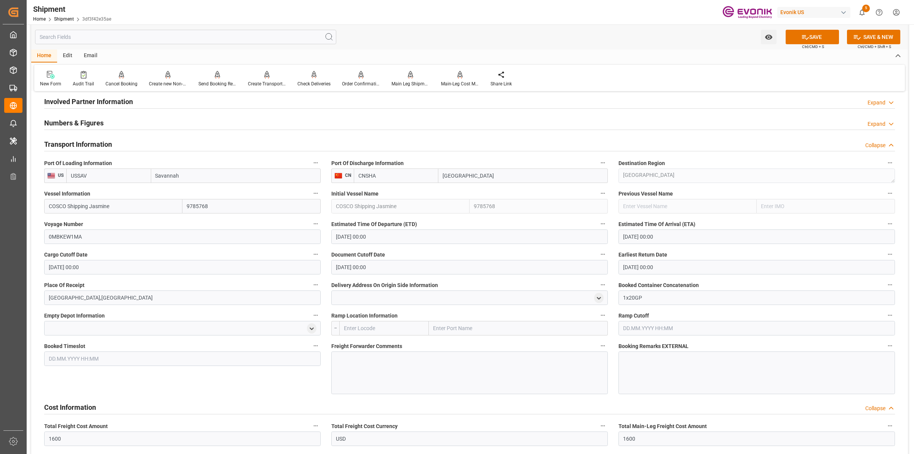
click at [83, 144] on h2 "Transport Information" at bounding box center [78, 144] width 68 height 10
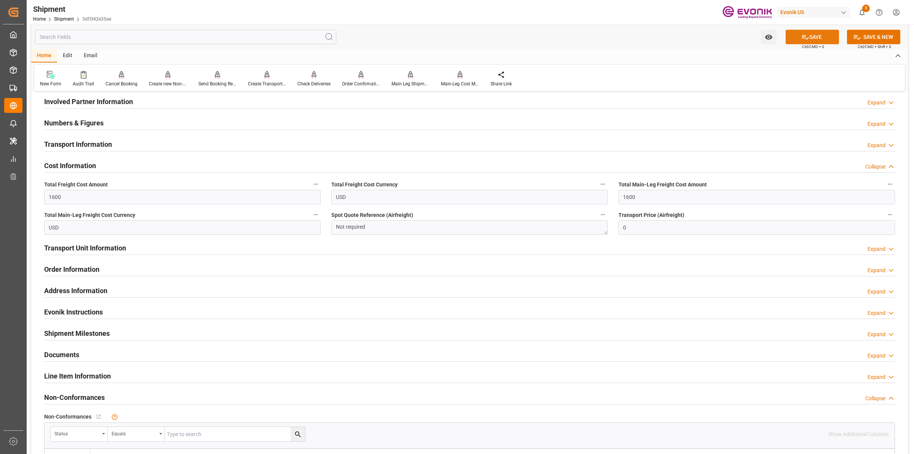
click at [805, 39] on icon at bounding box center [806, 37] width 8 height 8
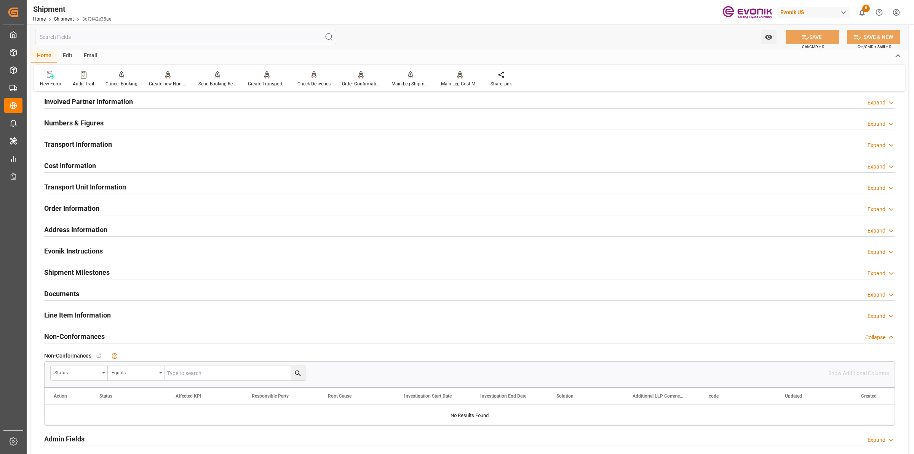
click at [78, 161] on h2 "Cost Information" at bounding box center [70, 165] width 52 height 10
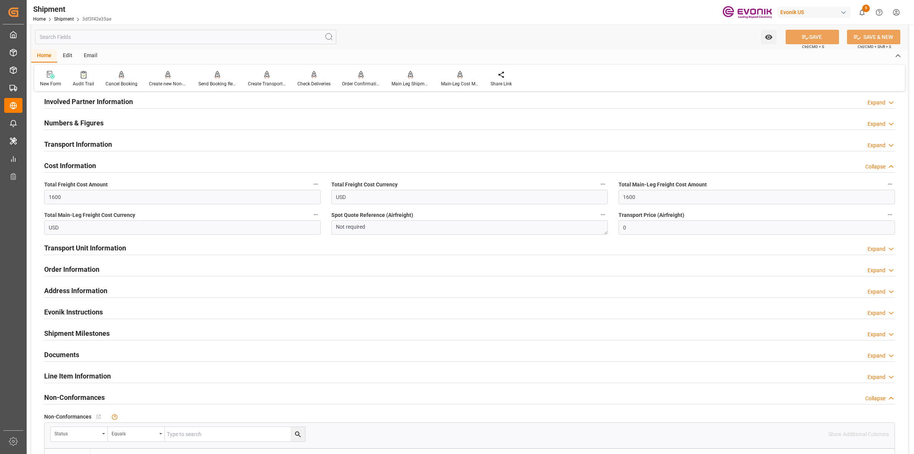
click at [72, 166] on h2 "Cost Information" at bounding box center [70, 165] width 52 height 10
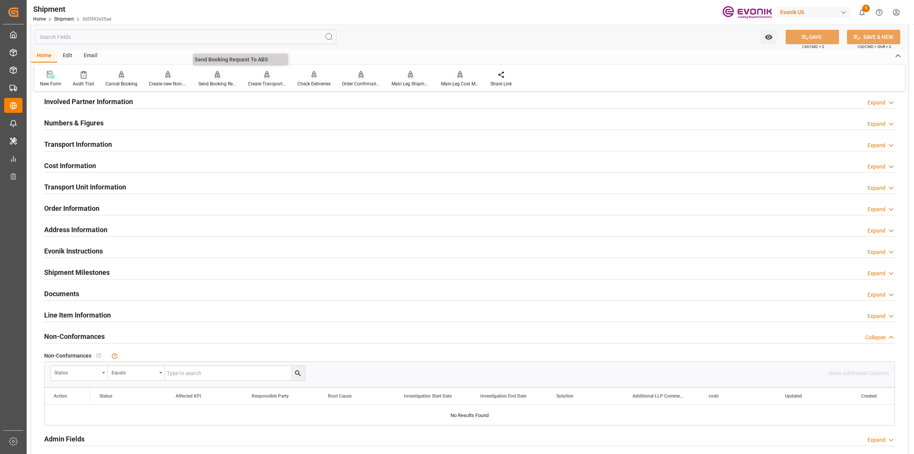
click at [211, 79] on div "Send Booking Request To ABS" at bounding box center [218, 78] width 50 height 17
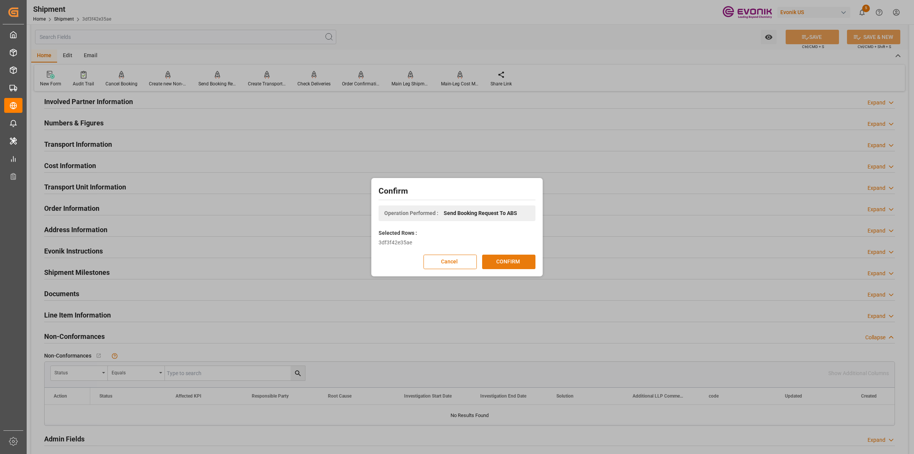
click at [505, 261] on button "CONFIRM" at bounding box center [508, 262] width 53 height 14
